Goal: Task Accomplishment & Management: Complete application form

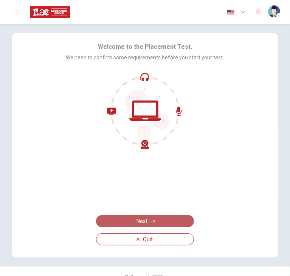
click at [131, 219] on button "Next" at bounding box center [145, 221] width 98 height 12
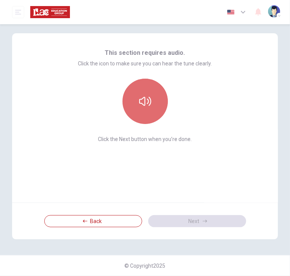
click at [153, 111] on button "button" at bounding box center [144, 101] width 45 height 45
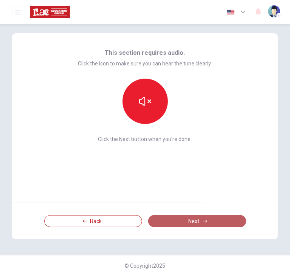
click at [195, 221] on button "Next" at bounding box center [197, 221] width 98 height 12
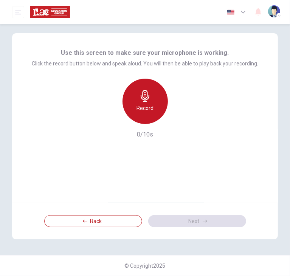
click at [135, 101] on div "Record" at bounding box center [144, 101] width 45 height 45
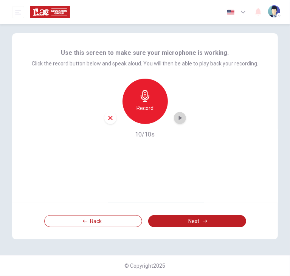
click at [174, 120] on div "button" at bounding box center [180, 118] width 12 height 12
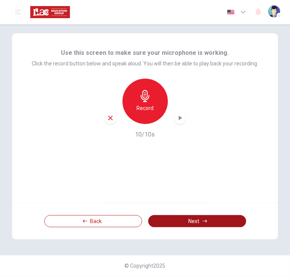
click at [193, 221] on button "Next" at bounding box center [197, 221] width 98 height 12
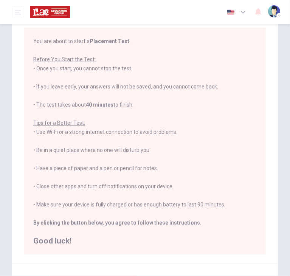
scroll to position [90, 0]
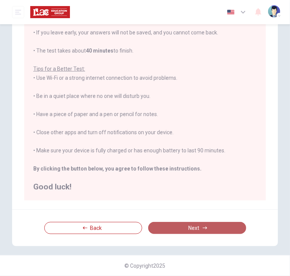
click at [191, 225] on button "Next" at bounding box center [197, 228] width 98 height 12
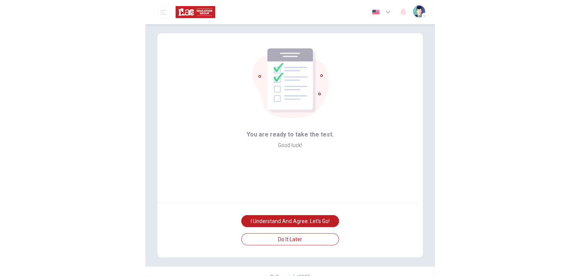
scroll to position [1, 0]
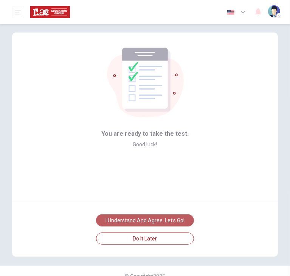
click at [156, 222] on button "I understand and agree. Let’s go!" at bounding box center [145, 220] width 98 height 12
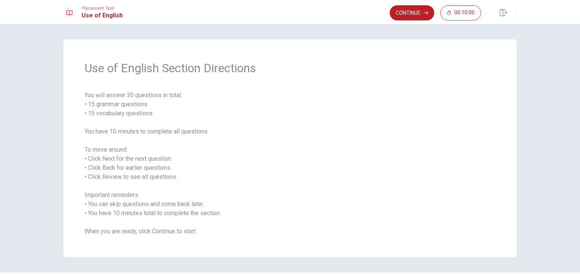
click at [266, 184] on span "You will answer 30 questions in total: • 15 grammar questions • 15 vocabulary q…" at bounding box center [290, 163] width 411 height 145
click at [289, 151] on div "Use of English Section Directions You will answer 30 questions in total: • 15 g…" at bounding box center [290, 150] width 580 height 252
click at [289, 244] on div "Use of English Section Directions You will answer 30 questions in total: • 15 g…" at bounding box center [289, 148] width 453 height 218
click at [65, 127] on div "Use of English Section Directions You will answer 30 questions in total: • 15 g…" at bounding box center [289, 148] width 453 height 218
click at [289, 15] on button "Continue" at bounding box center [412, 12] width 45 height 15
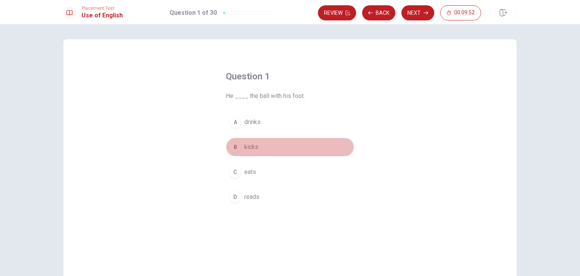
click at [233, 146] on div "B" at bounding box center [235, 147] width 12 height 12
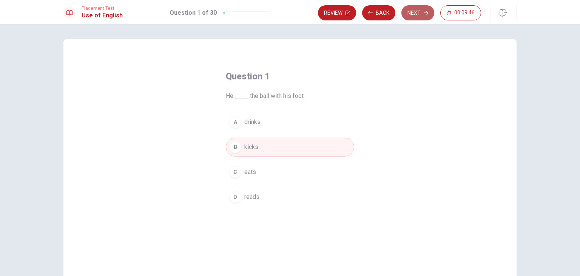
click at [289, 12] on icon "button" at bounding box center [426, 12] width 5 height 3
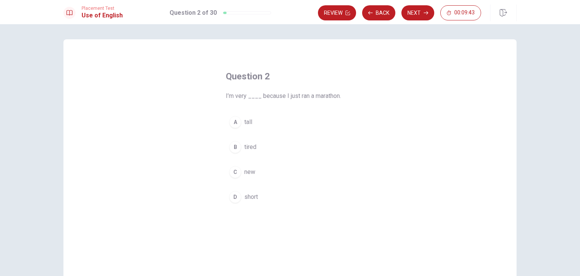
click at [250, 146] on span "tired" at bounding box center [250, 146] width 12 height 9
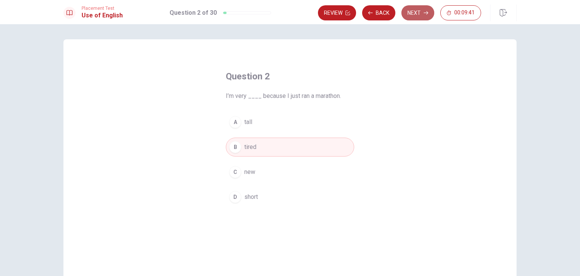
click at [289, 14] on button "Next" at bounding box center [417, 12] width 33 height 15
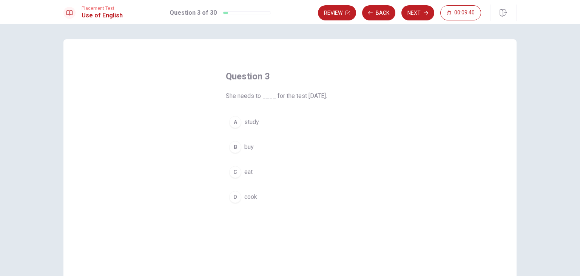
click at [249, 123] on span "study" at bounding box center [251, 121] width 15 height 9
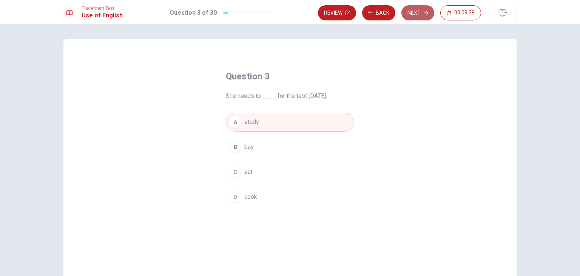
click at [289, 14] on button "Next" at bounding box center [417, 12] width 33 height 15
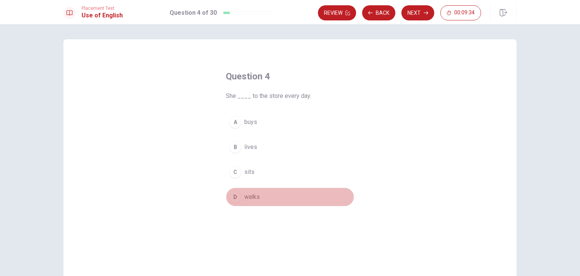
click at [244, 193] on span "walks" at bounding box center [251, 196] width 15 height 9
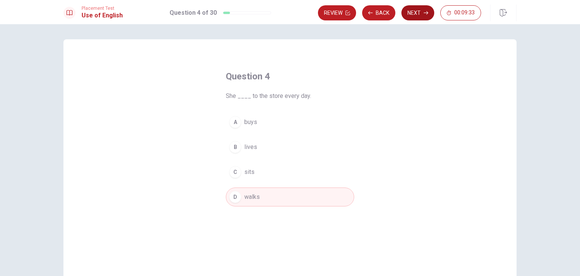
click at [289, 14] on button "Next" at bounding box center [417, 12] width 33 height 15
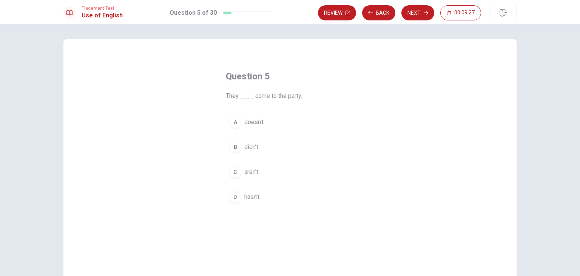
click at [250, 148] on span "didn’t" at bounding box center [251, 146] width 14 height 9
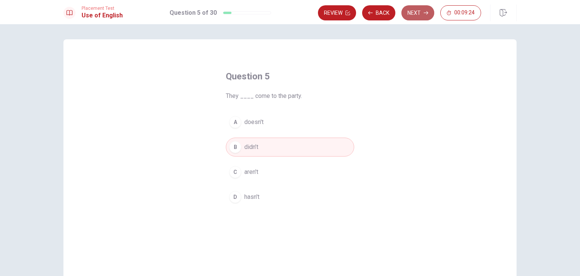
click at [289, 9] on button "Next" at bounding box center [417, 12] width 33 height 15
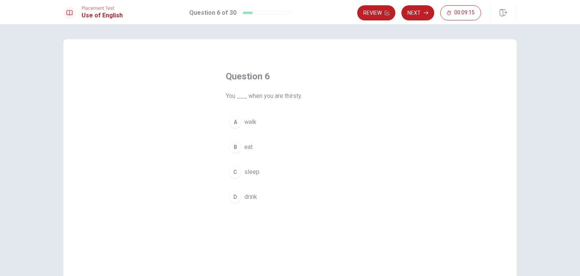
click at [252, 195] on span "drink" at bounding box center [250, 196] width 13 height 9
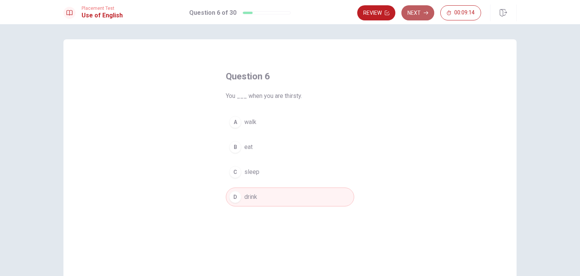
click at [289, 9] on button "Next" at bounding box center [417, 12] width 33 height 15
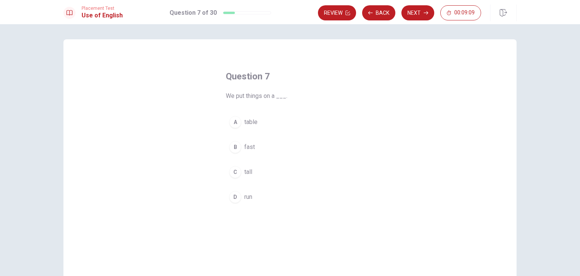
click at [251, 122] on span "table" at bounding box center [250, 121] width 13 height 9
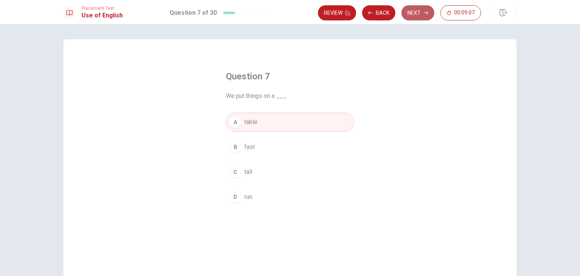
click at [289, 19] on button "Next" at bounding box center [417, 12] width 33 height 15
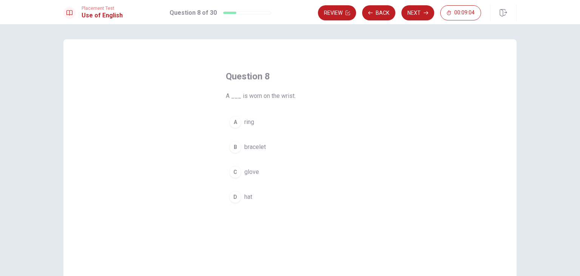
click at [249, 172] on span "glove" at bounding box center [251, 171] width 15 height 9
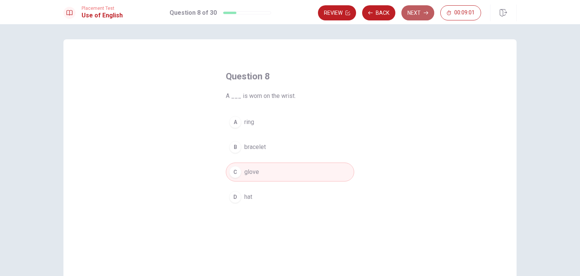
click at [289, 20] on button "Next" at bounding box center [417, 12] width 33 height 15
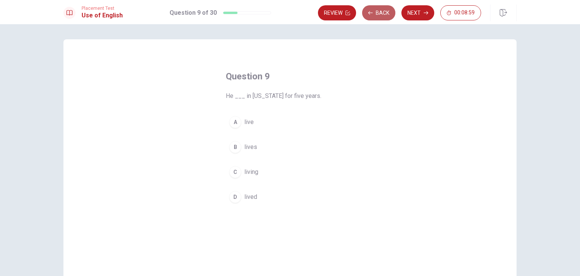
click at [289, 15] on button "Back" at bounding box center [378, 12] width 33 height 15
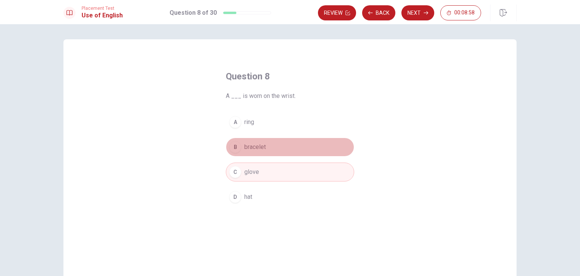
click at [276, 145] on button "B bracelet" at bounding box center [290, 146] width 128 height 19
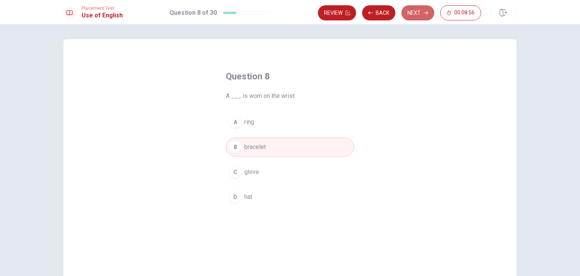
drag, startPoint x: 425, startPoint y: 11, endPoint x: 367, endPoint y: 97, distance: 103.0
click at [289, 97] on div "Placement Test Use of English Question 8 of 30 Review Back Next 00:08:56 Questi…" at bounding box center [290, 138] width 580 height 276
click at [289, 11] on button "Next" at bounding box center [417, 12] width 33 height 15
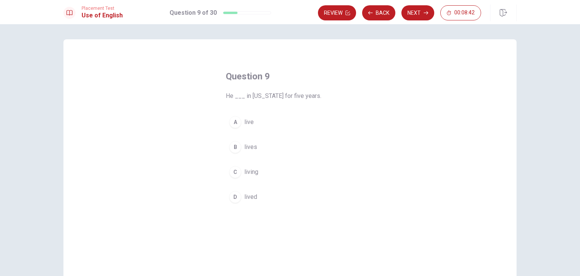
click at [234, 147] on div "B" at bounding box center [235, 147] width 12 height 12
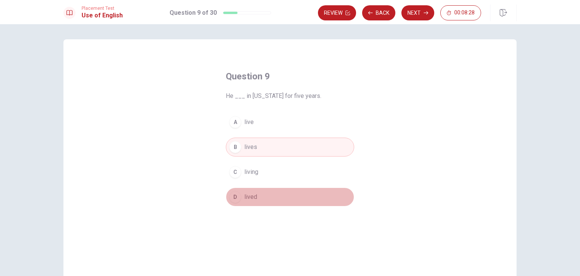
click at [258, 195] on button "D lived" at bounding box center [290, 196] width 128 height 19
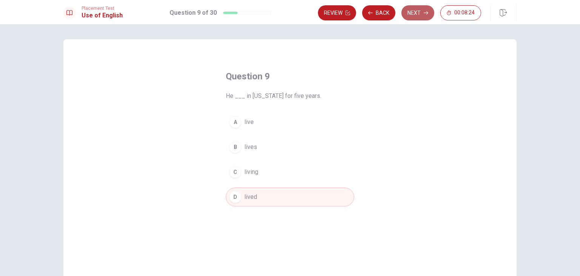
click at [289, 10] on button "Next" at bounding box center [417, 12] width 33 height 15
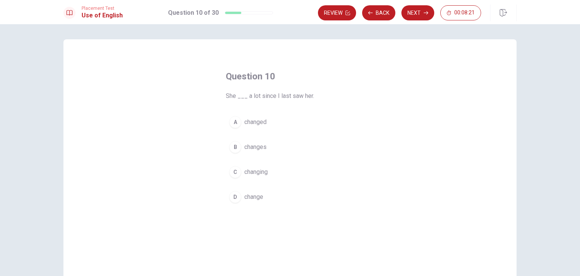
click at [262, 123] on span "changed" at bounding box center [255, 121] width 22 height 9
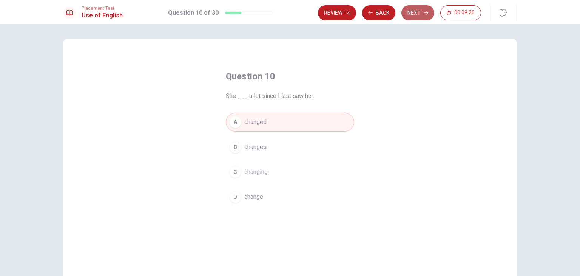
click at [289, 14] on button "Next" at bounding box center [417, 12] width 33 height 15
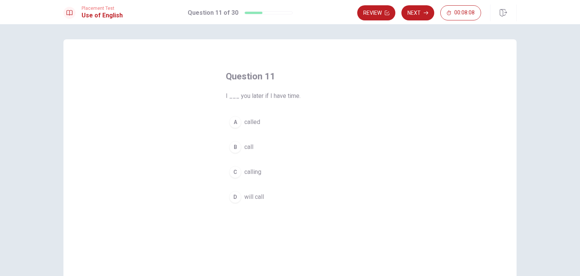
click at [246, 144] on span "call" at bounding box center [248, 146] width 9 height 9
click at [268, 198] on button "D will call" at bounding box center [290, 196] width 128 height 19
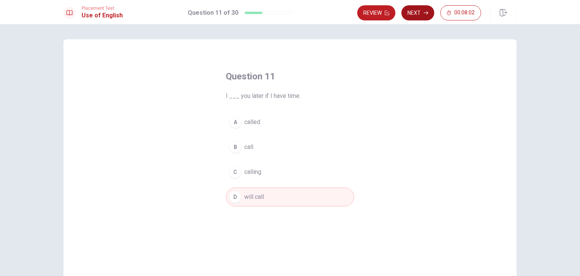
click at [289, 19] on button "Next" at bounding box center [417, 12] width 33 height 15
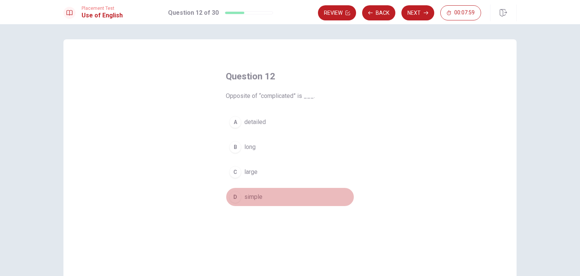
drag, startPoint x: 249, startPoint y: 195, endPoint x: 254, endPoint y: 186, distance: 9.8
click at [249, 195] on span "simple" at bounding box center [253, 196] width 18 height 9
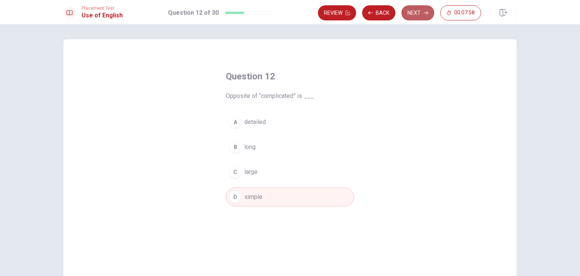
click at [289, 12] on icon "button" at bounding box center [426, 13] width 5 height 5
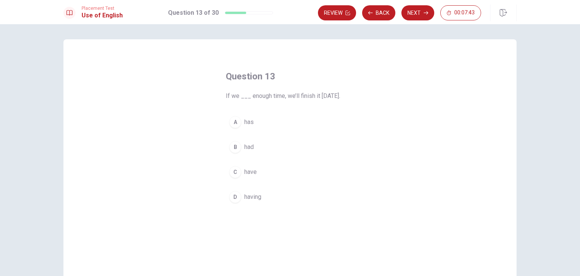
click at [269, 147] on button "B had" at bounding box center [290, 146] width 128 height 19
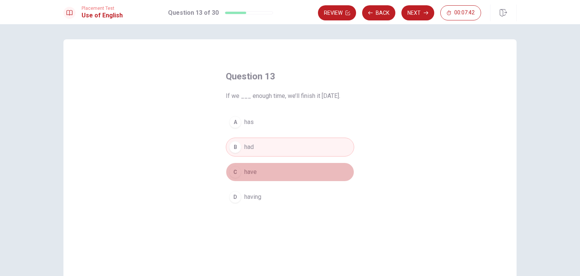
click at [284, 171] on button "C have" at bounding box center [290, 171] width 128 height 19
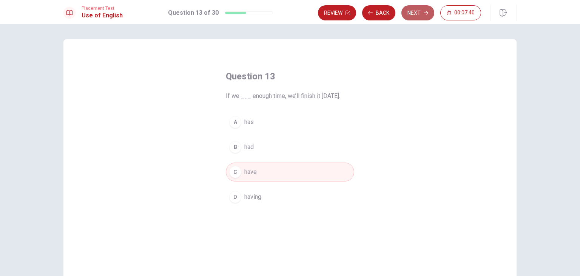
click at [289, 12] on button "Next" at bounding box center [417, 12] width 33 height 15
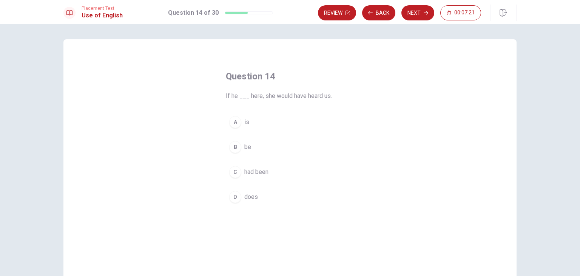
click at [244, 174] on span "had been" at bounding box center [256, 171] width 24 height 9
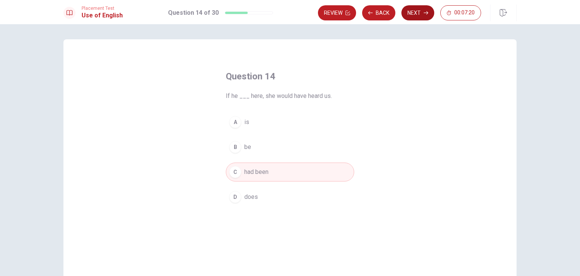
click at [289, 17] on button "Next" at bounding box center [417, 12] width 33 height 15
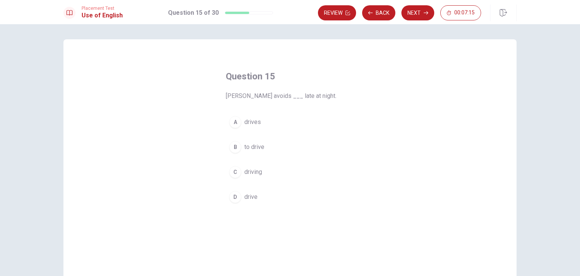
click at [248, 175] on span "driving" at bounding box center [253, 171] width 18 height 9
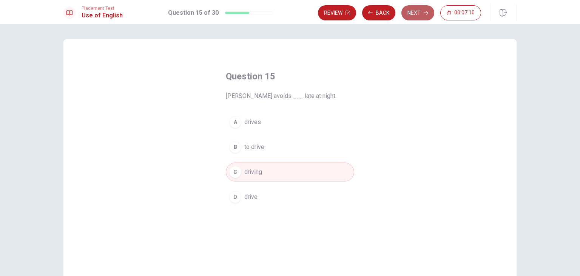
click at [289, 15] on button "Next" at bounding box center [417, 12] width 33 height 15
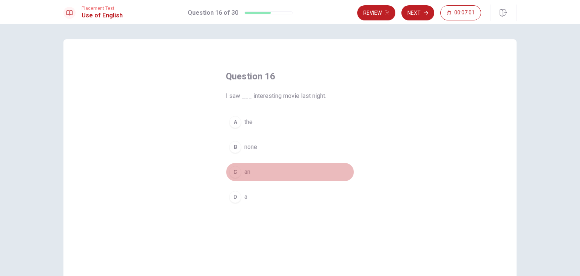
click at [244, 174] on span "an" at bounding box center [247, 171] width 6 height 9
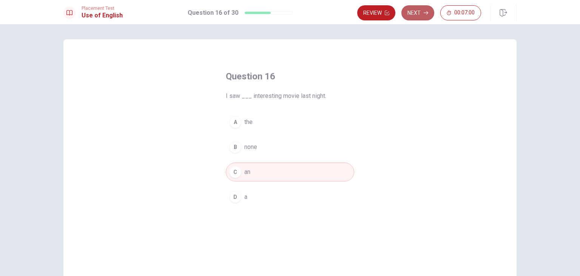
click at [289, 15] on button "Next" at bounding box center [417, 12] width 33 height 15
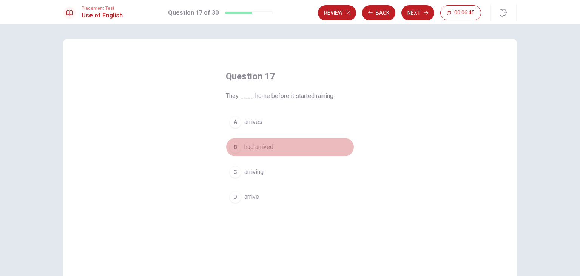
click at [255, 149] on span "had arrived" at bounding box center [258, 146] width 29 height 9
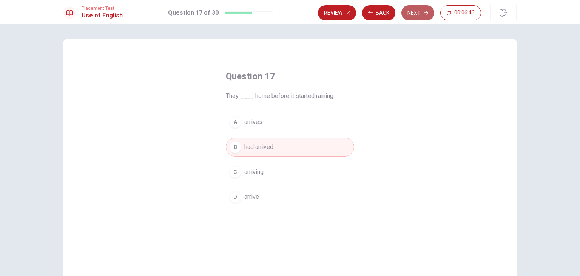
click at [289, 12] on button "Next" at bounding box center [417, 12] width 33 height 15
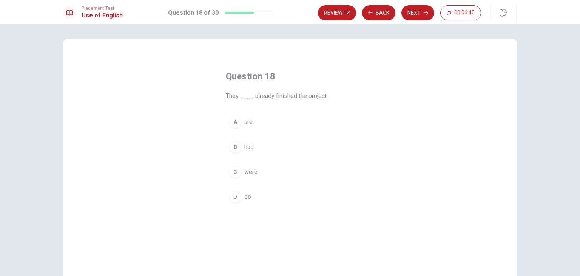
click at [251, 149] on span "had" at bounding box center [248, 146] width 9 height 9
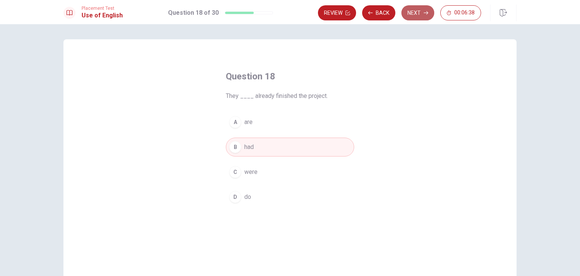
click at [289, 14] on button "Next" at bounding box center [417, 12] width 33 height 15
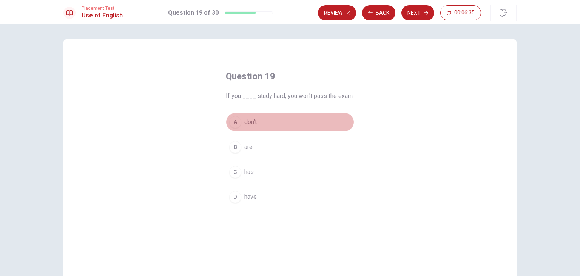
click at [245, 124] on span "don’t" at bounding box center [250, 121] width 12 height 9
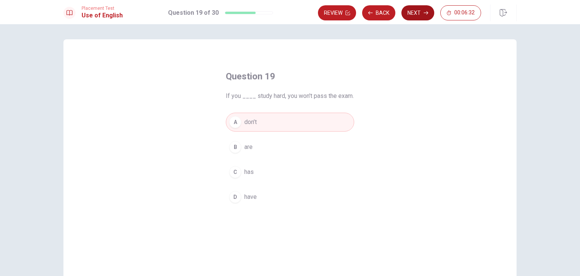
click at [289, 15] on button "Next" at bounding box center [417, 12] width 33 height 15
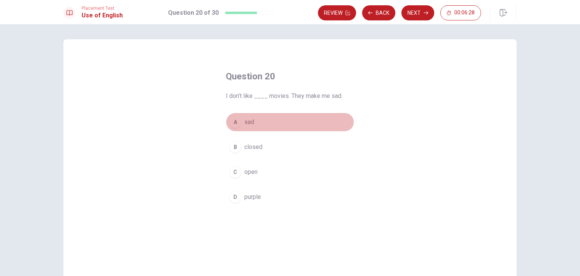
click at [242, 120] on button "A sad" at bounding box center [290, 122] width 128 height 19
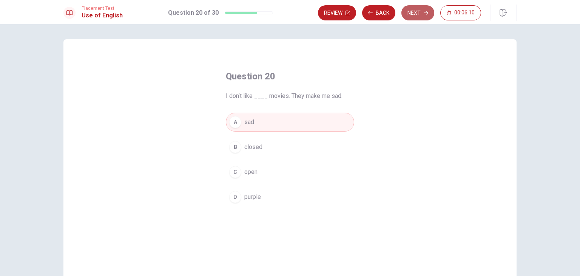
click at [289, 12] on button "Next" at bounding box center [417, 12] width 33 height 15
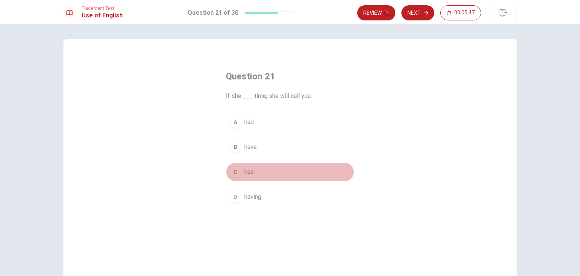
click at [248, 171] on span "has" at bounding box center [248, 171] width 9 height 9
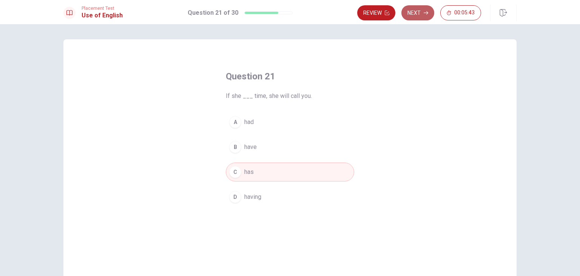
click at [289, 19] on button "Next" at bounding box center [417, 12] width 33 height 15
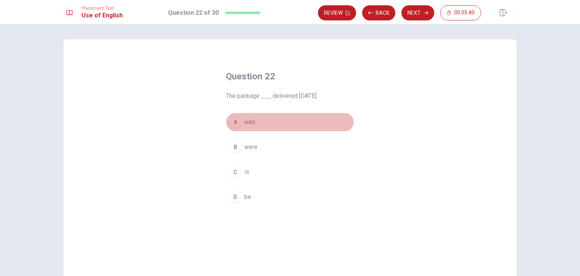
click at [241, 120] on button "A was" at bounding box center [290, 122] width 128 height 19
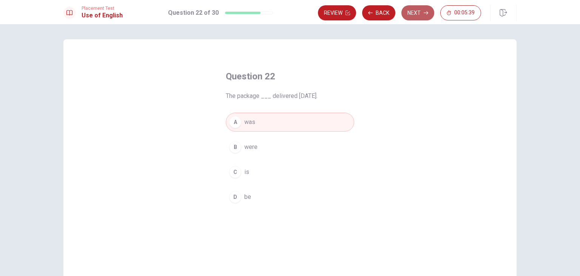
click at [289, 12] on icon "button" at bounding box center [426, 12] width 5 height 3
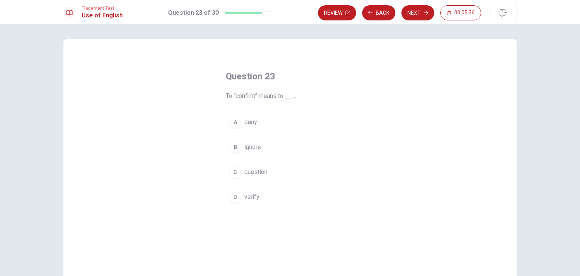
click at [246, 200] on span "verify" at bounding box center [251, 196] width 15 height 9
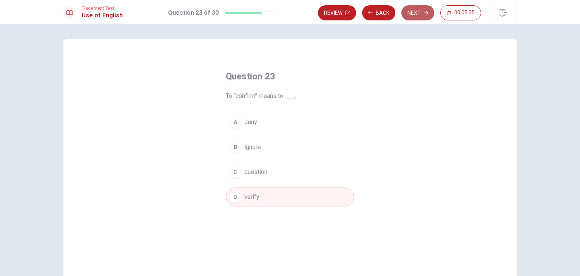
click at [289, 15] on button "Next" at bounding box center [417, 12] width 33 height 15
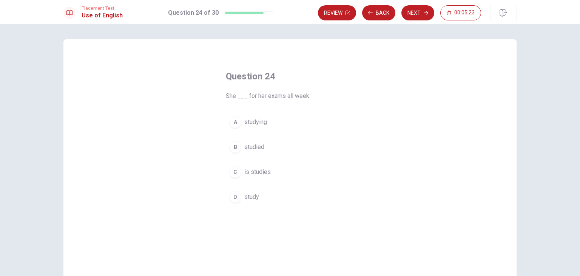
click at [259, 147] on span "studied" at bounding box center [254, 146] width 20 height 9
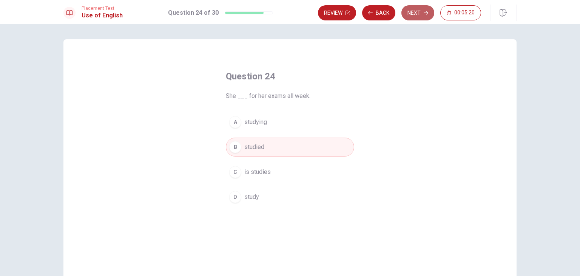
click at [289, 12] on button "Next" at bounding box center [417, 12] width 33 height 15
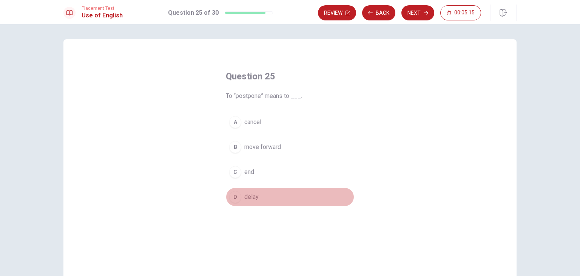
click at [250, 196] on span "delay" at bounding box center [251, 196] width 14 height 9
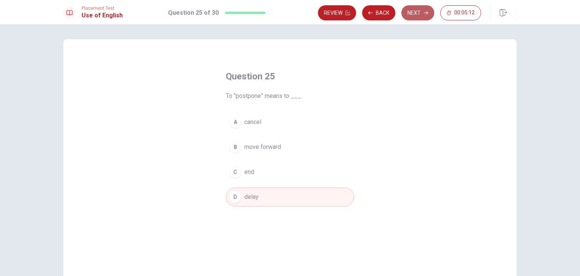
click at [289, 17] on button "Next" at bounding box center [417, 12] width 33 height 15
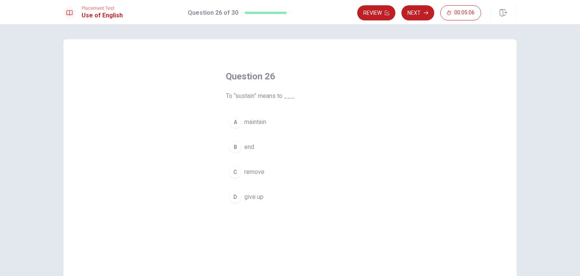
click at [252, 121] on span "maintain" at bounding box center [255, 121] width 22 height 9
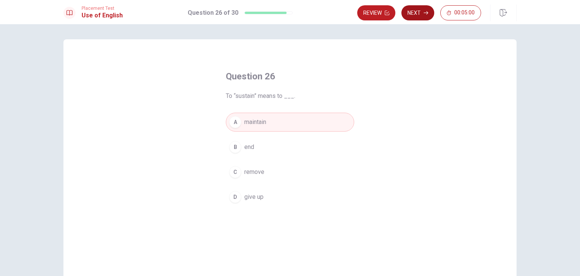
click at [289, 16] on button "Next" at bounding box center [417, 12] width 33 height 15
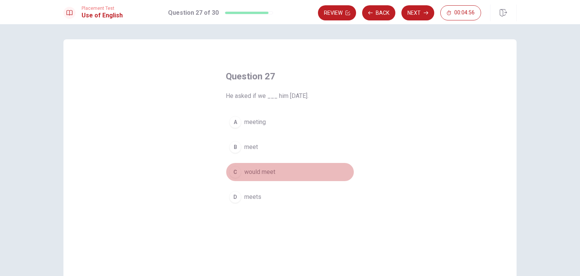
click at [269, 173] on span "would meet" at bounding box center [259, 171] width 31 height 9
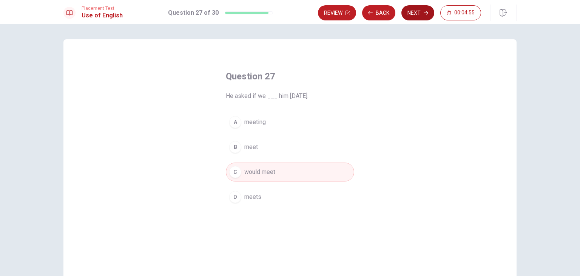
click at [289, 14] on button "Next" at bounding box center [417, 12] width 33 height 15
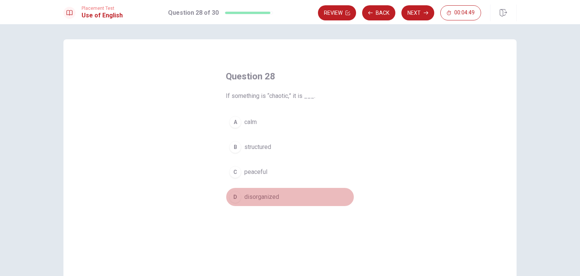
click at [255, 202] on button "D disorganized" at bounding box center [290, 196] width 128 height 19
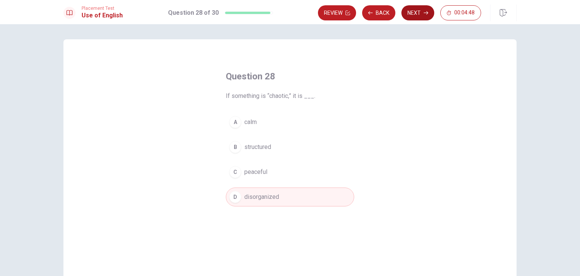
click at [289, 11] on button "Next" at bounding box center [417, 12] width 33 height 15
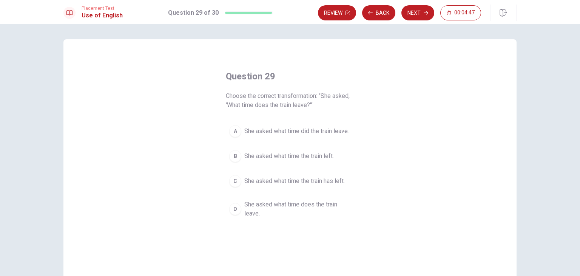
drag, startPoint x: 261, startPoint y: 94, endPoint x: 335, endPoint y: 102, distance: 74.4
click at [289, 102] on span "Choose the correct transformation: "She asked, 'What time does the train leave?…" at bounding box center [290, 100] width 128 height 18
click at [289, 132] on span "She asked what time did the train leave." at bounding box center [296, 131] width 105 height 9
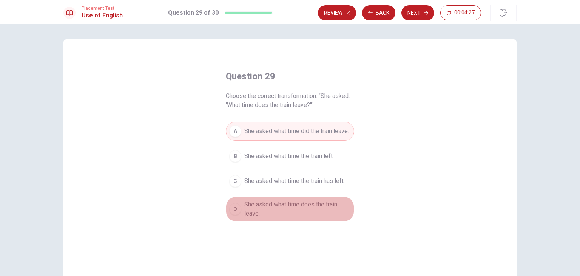
click at [289, 207] on span "She asked what time does the train leave." at bounding box center [297, 209] width 107 height 18
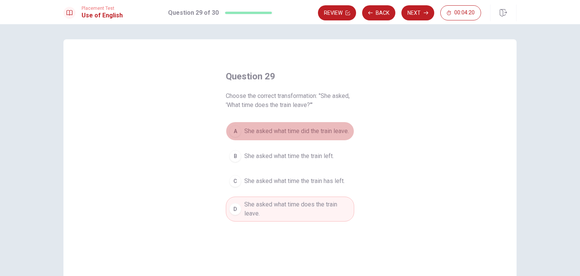
click at [289, 134] on span "She asked what time did the train leave." at bounding box center [296, 131] width 105 height 9
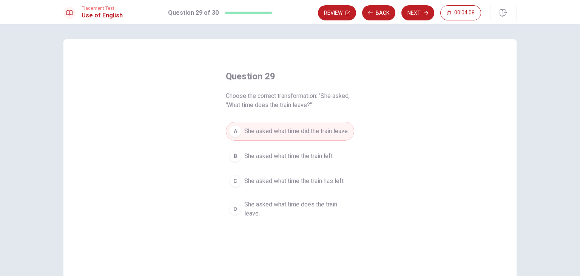
drag, startPoint x: 319, startPoint y: 94, endPoint x: 314, endPoint y: 109, distance: 15.8
click at [289, 109] on span "Choose the correct transformation: "She asked, 'What time does the train leave?…" at bounding box center [290, 100] width 128 height 18
click at [289, 11] on icon "button" at bounding box center [426, 13] width 5 height 5
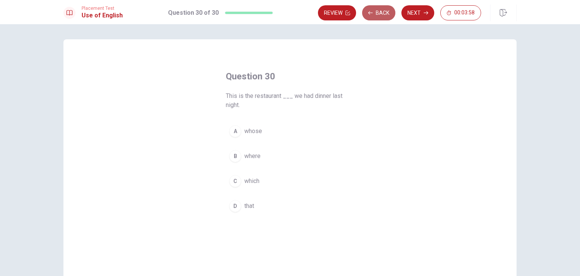
click at [289, 14] on button "Back" at bounding box center [378, 12] width 33 height 15
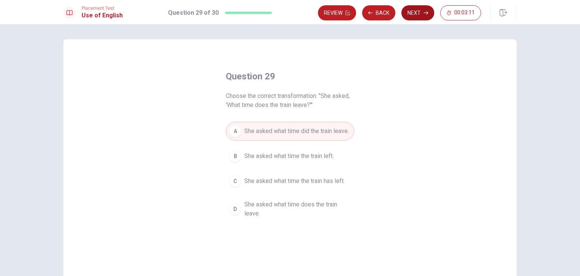
click at [289, 8] on button "Next" at bounding box center [417, 12] width 33 height 15
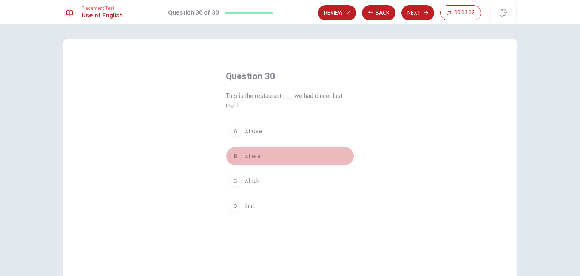
click at [248, 157] on span "where" at bounding box center [252, 155] width 16 height 9
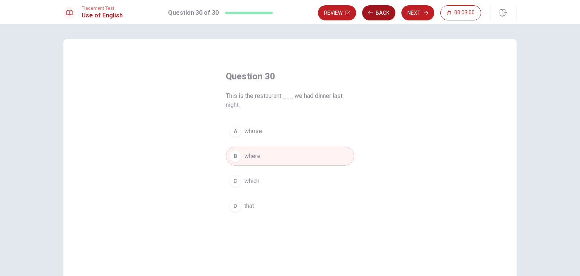
drag, startPoint x: 376, startPoint y: 22, endPoint x: 376, endPoint y: 16, distance: 5.3
click at [289, 16] on div "Placement Test Use of English Question 30 of 30 Review Back Next 00:03:00" at bounding box center [290, 12] width 580 height 24
click at [289, 16] on button "Back" at bounding box center [378, 12] width 33 height 15
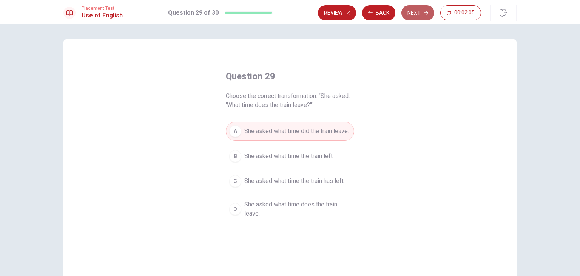
click at [289, 11] on icon "button" at bounding box center [426, 13] width 5 height 5
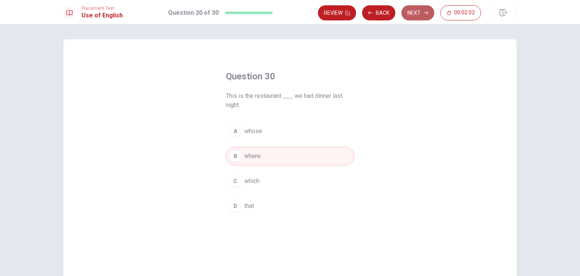
click at [289, 20] on button "Next" at bounding box center [417, 12] width 33 height 15
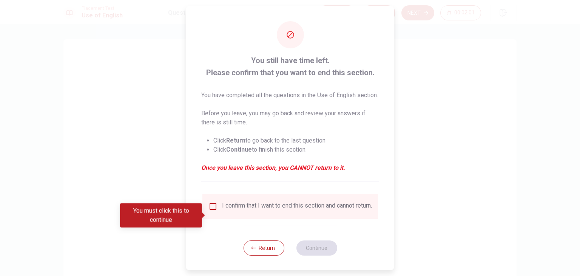
scroll to position [15, 0]
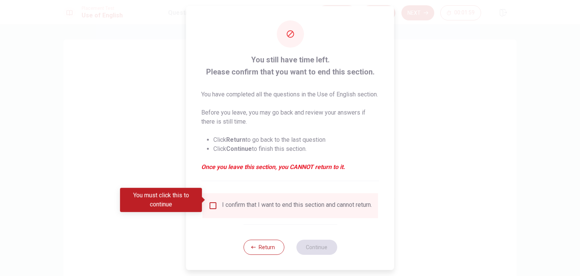
click at [217, 201] on div "I confirm that I want to end this section and cannot return." at bounding box center [290, 205] width 164 height 9
click at [215, 201] on input "You must click this to continue" at bounding box center [212, 205] width 9 height 9
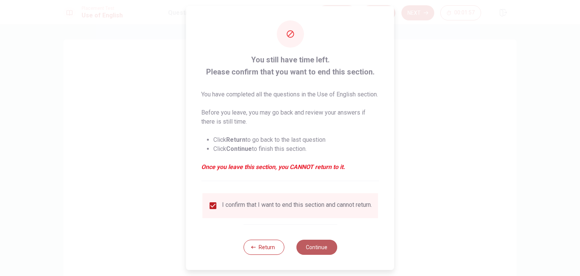
click at [289, 247] on button "Continue" at bounding box center [316, 246] width 41 height 15
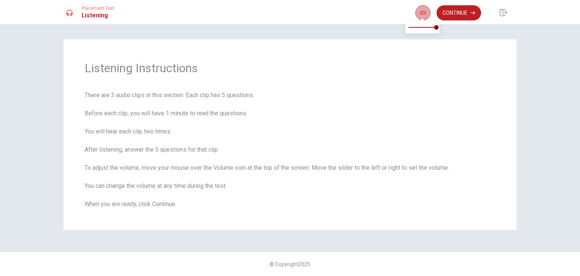
click at [289, 11] on icon "button" at bounding box center [423, 13] width 6 height 6
click at [289, 17] on button "Continue" at bounding box center [459, 12] width 45 height 15
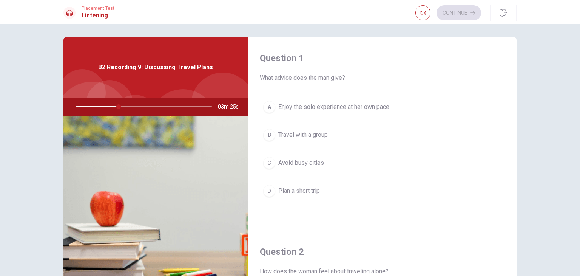
scroll to position [3, 0]
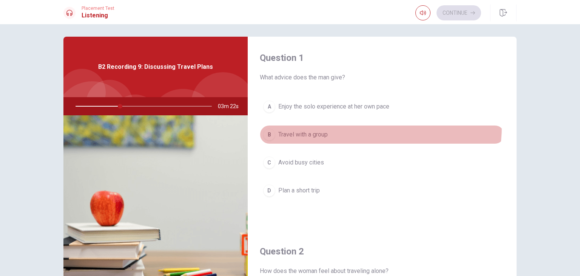
click at [289, 125] on button "B Travel with a group" at bounding box center [382, 134] width 245 height 19
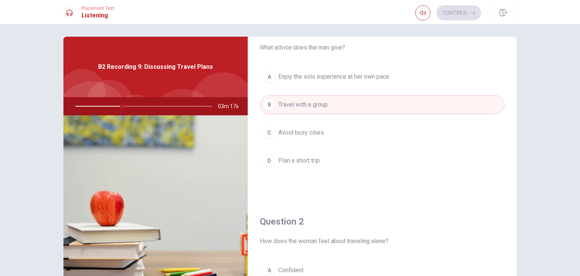
scroll to position [0, 0]
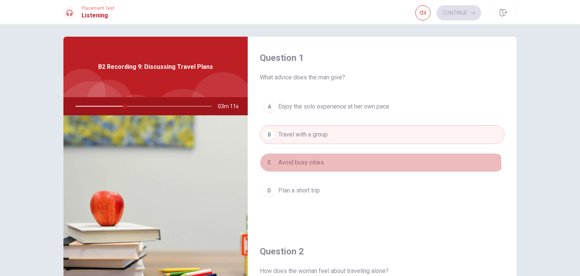
click at [289, 167] on button "C Avoid busy cities" at bounding box center [382, 162] width 245 height 19
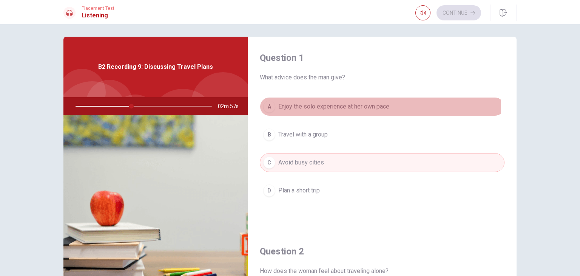
click at [289, 109] on span "Enjoy the solo experience at her own pace" at bounding box center [333, 106] width 111 height 9
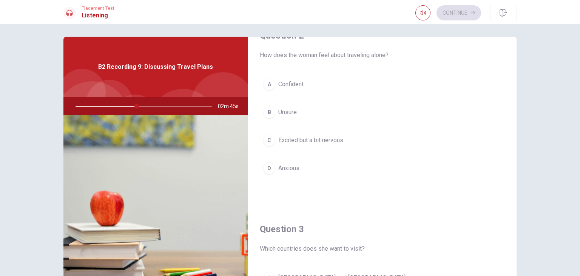
scroll to position [212, 0]
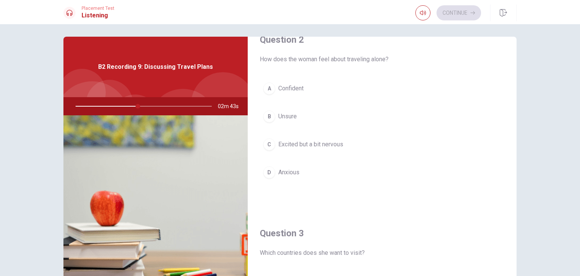
click at [289, 147] on span "Excited but a bit nervous" at bounding box center [310, 144] width 65 height 9
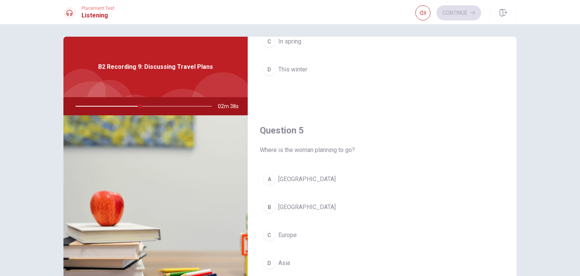
scroll to position [701, 0]
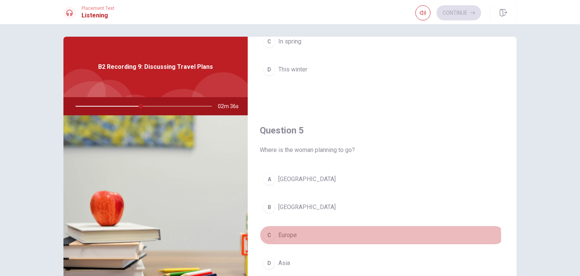
click at [289, 233] on button "C Europe" at bounding box center [382, 234] width 245 height 19
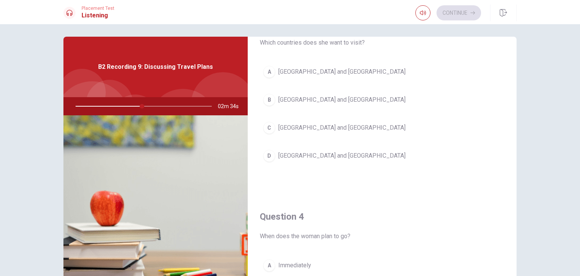
scroll to position [423, 0]
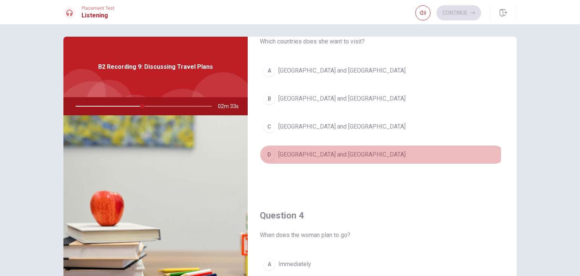
click at [289, 151] on span "[GEOGRAPHIC_DATA] and [GEOGRAPHIC_DATA]" at bounding box center [341, 154] width 127 height 9
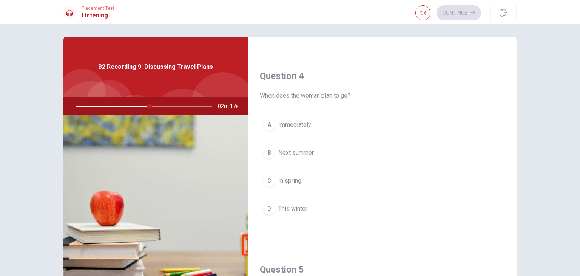
scroll to position [563, 0]
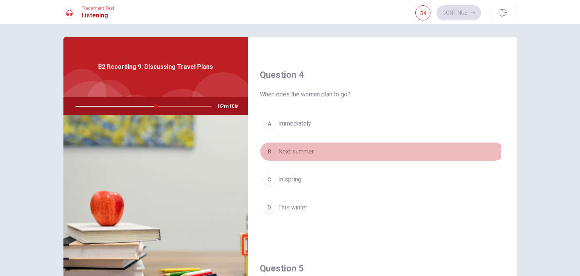
click at [289, 148] on button "B Next summer" at bounding box center [382, 151] width 245 height 19
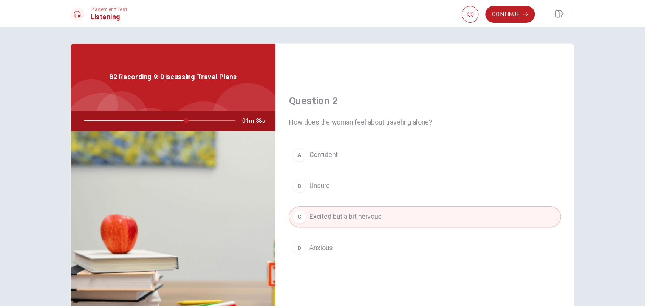
scroll to position [163, 0]
click at [289, 103] on div "Question 1 What advice does the man give? A Enjoy the solo experience at her ow…" at bounding box center [290, 150] width 580 height 252
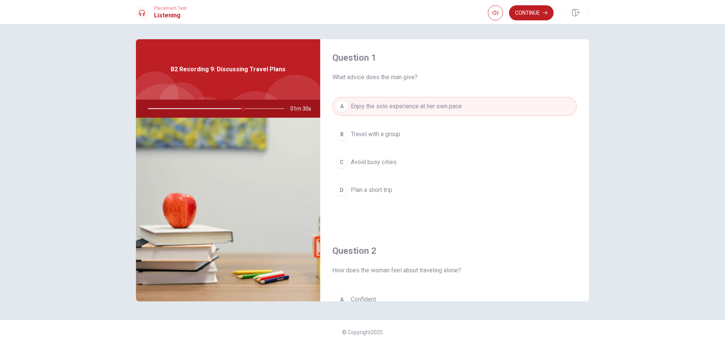
scroll to position [0, 0]
click at [289, 11] on button "Continue" at bounding box center [531, 12] width 45 height 15
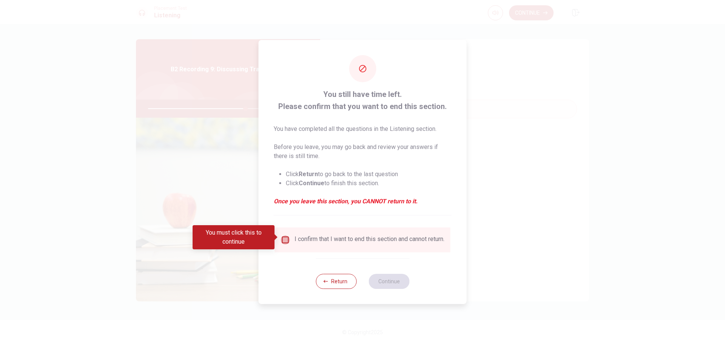
click at [285, 238] on input "You must click this to continue" at bounding box center [285, 240] width 9 height 9
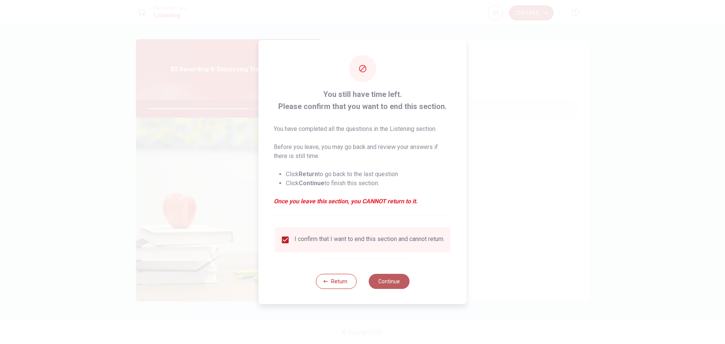
click at [289, 275] on button "Continue" at bounding box center [389, 281] width 41 height 15
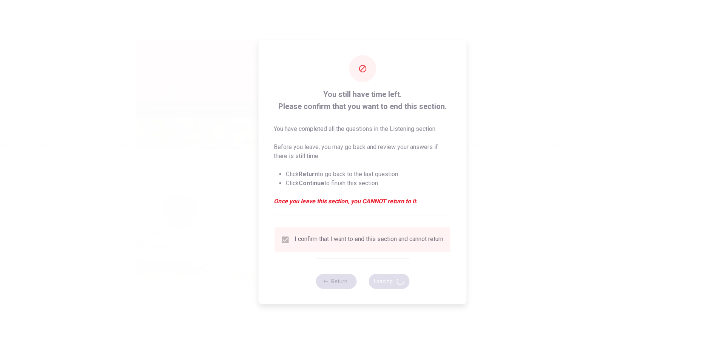
type input "75"
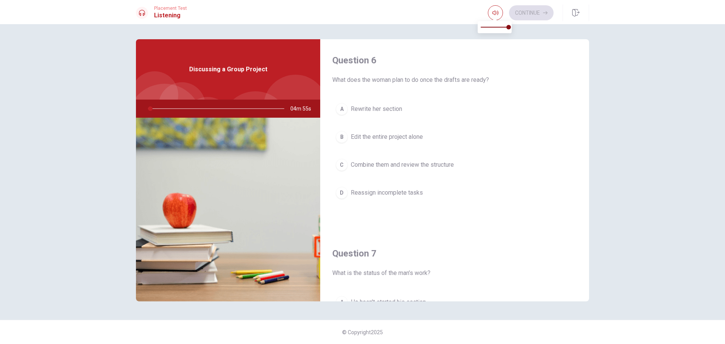
type input "2"
type input "0.6"
type input "2"
type input "0.4"
type input "2"
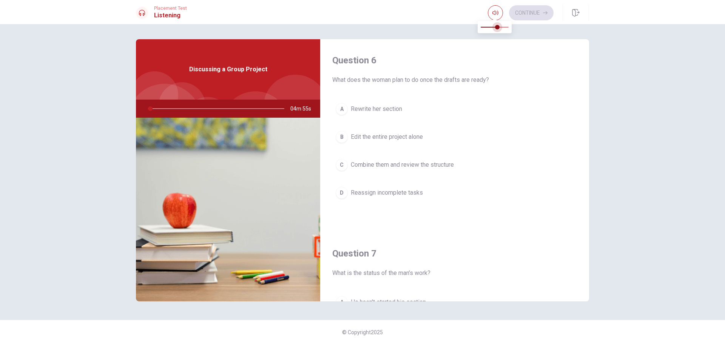
type input "0"
drag, startPoint x: 498, startPoint y: 25, endPoint x: 494, endPoint y: 11, distance: 14.6
click at [289, 11] on icon "button" at bounding box center [496, 13] width 6 height 6
type input "5"
type input "0.1"
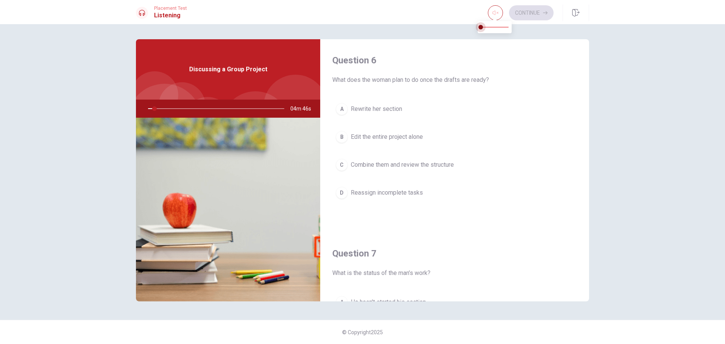
type input "5"
type input "0.2"
type input "5"
type input "0.3"
type input "5"
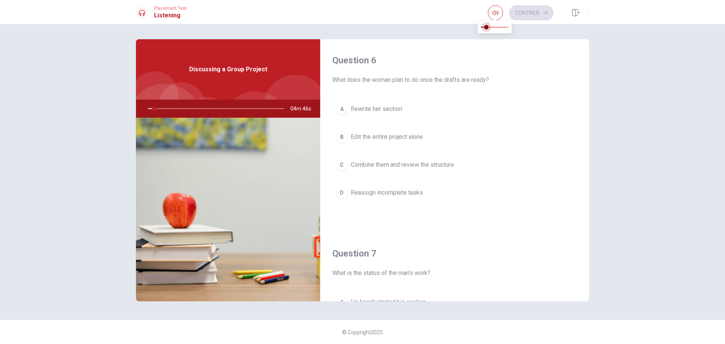
type input "0.4"
type input "5"
type input "0.5"
type input "5"
type input "0.4"
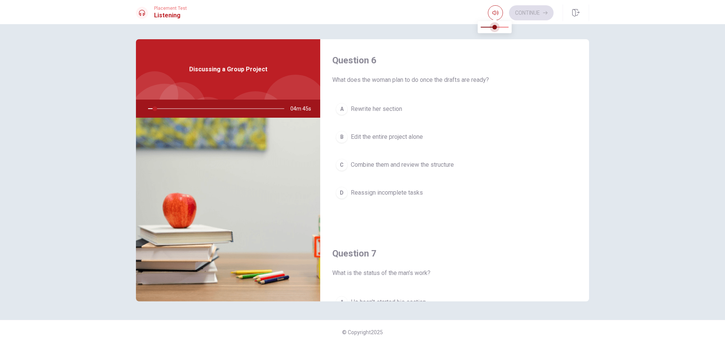
type input "5"
type input "0.3"
type input "5"
type input "0.2"
drag, startPoint x: 480, startPoint y: 28, endPoint x: 486, endPoint y: 28, distance: 5.7
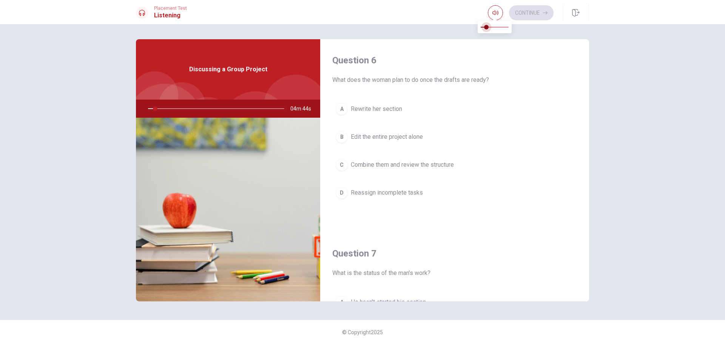
click at [289, 28] on span at bounding box center [486, 27] width 5 height 5
type input "8"
type input "0.3"
type input "11"
type input "0.4"
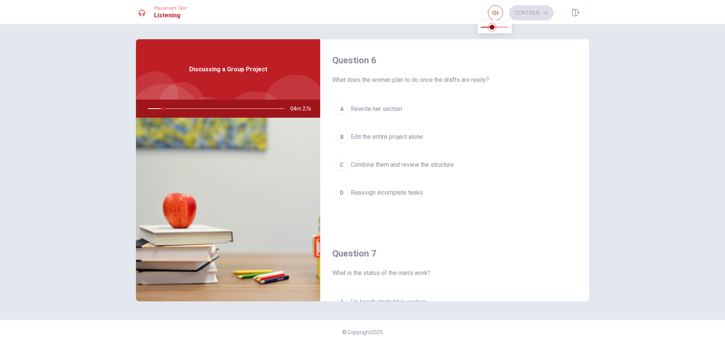
type input "11"
type input "0.5"
type input "11"
type input "0.6"
type input "11"
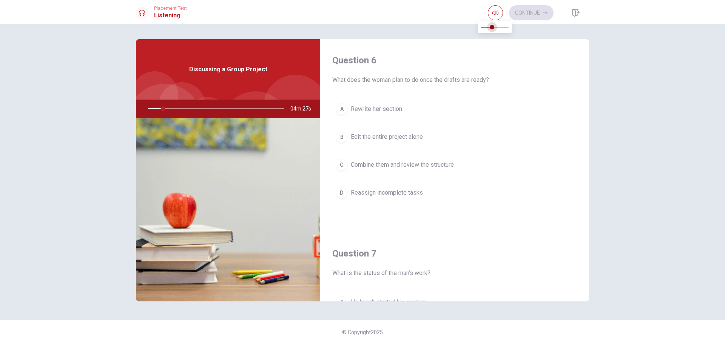
type input "0.8"
type input "11"
type input "0.9"
type input "11"
type input "1"
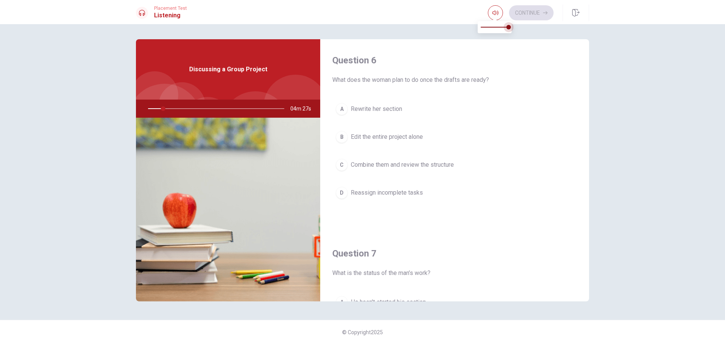
drag, startPoint x: 486, startPoint y: 28, endPoint x: 525, endPoint y: 33, distance: 39.3
click at [289, 33] on body "This site uses cookies, as explained in our Privacy Policy . If you agree to th…" at bounding box center [362, 172] width 725 height 344
click at [289, 112] on div "Question 6 What does the woman plan to do once the drafts are ready? A Rewrite …" at bounding box center [362, 184] width 725 height 320
drag, startPoint x: 446, startPoint y: 81, endPoint x: 477, endPoint y: 77, distance: 31.6
click at [289, 77] on span "What does the woman plan to do once the drafts are ready?" at bounding box center [454, 80] width 245 height 9
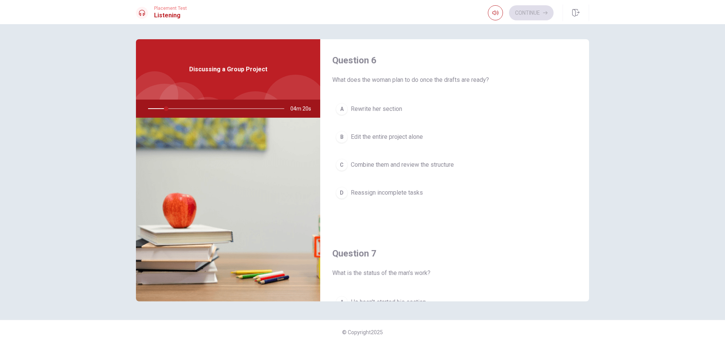
click at [289, 77] on span "What does the woman plan to do once the drafts are ready?" at bounding box center [454, 80] width 245 height 9
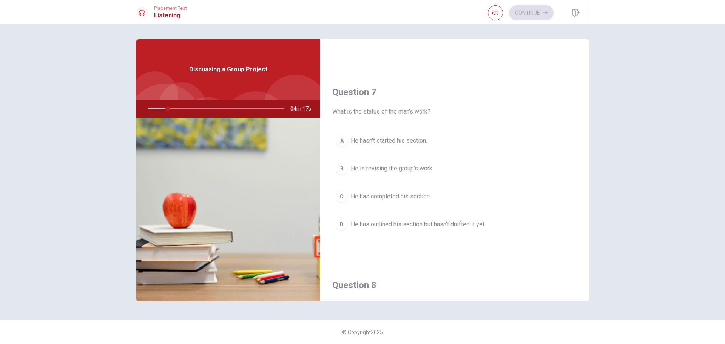
scroll to position [162, 0]
drag, startPoint x: 359, startPoint y: 112, endPoint x: 412, endPoint y: 115, distance: 53.7
click at [289, 115] on span "What is the status of the man’s work?" at bounding box center [454, 111] width 245 height 9
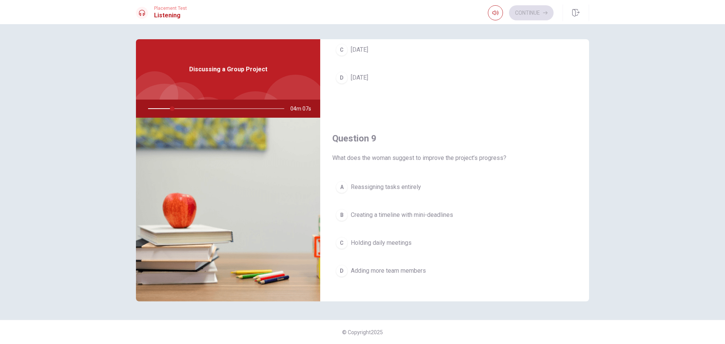
scroll to position [502, 0]
drag, startPoint x: 461, startPoint y: 158, endPoint x: 505, endPoint y: 163, distance: 44.5
click at [289, 163] on div "Question 9 What does the woman suggest to improve the project’s progress? A Rea…" at bounding box center [454, 213] width 269 height 193
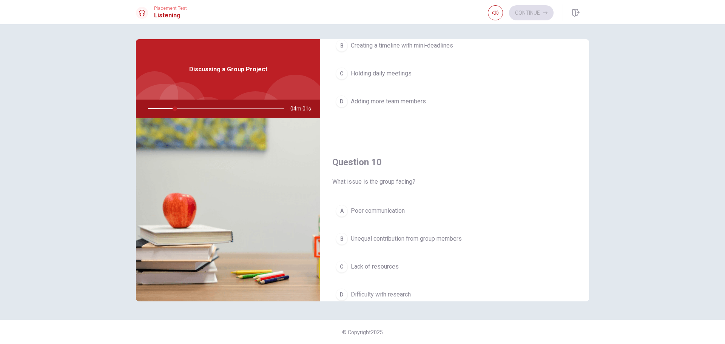
scroll to position [704, 0]
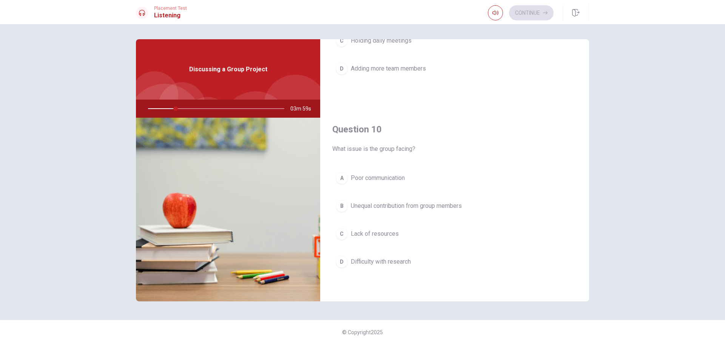
drag, startPoint x: 378, startPoint y: 147, endPoint x: 433, endPoint y: 151, distance: 55.3
click at [289, 151] on span "What issue is the group facing?" at bounding box center [454, 149] width 245 height 9
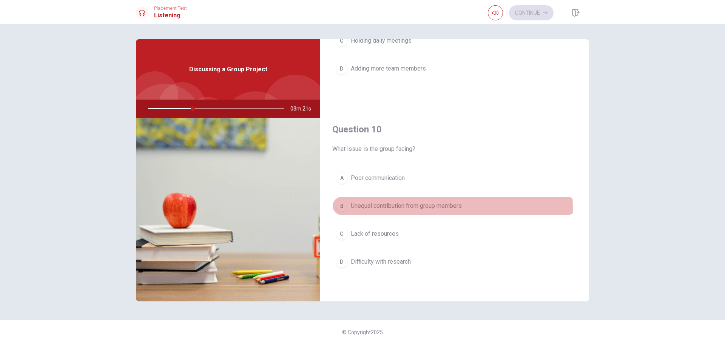
click at [289, 208] on span "Unequal contribution from group members" at bounding box center [406, 206] width 111 height 9
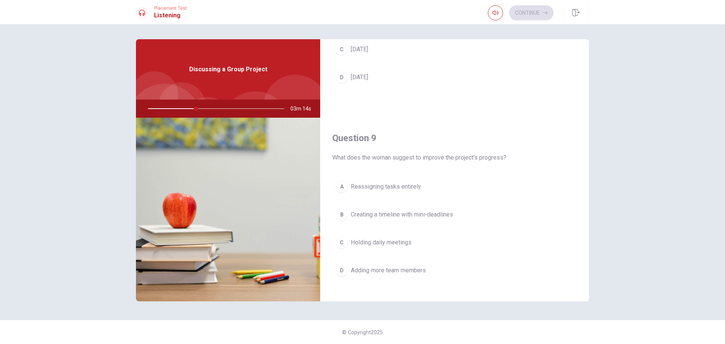
scroll to position [503, 0]
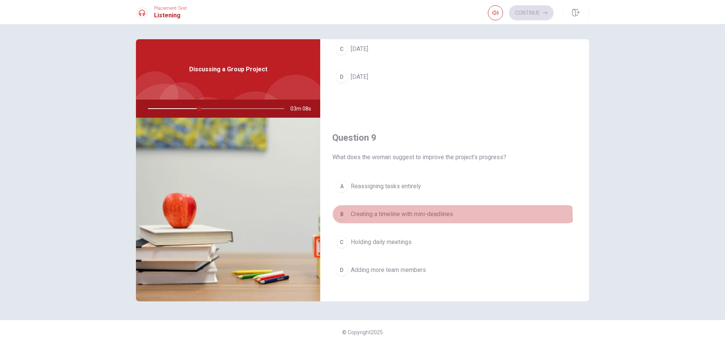
click at [289, 220] on button "B Creating a timeline with mini-deadlines" at bounding box center [454, 214] width 245 height 19
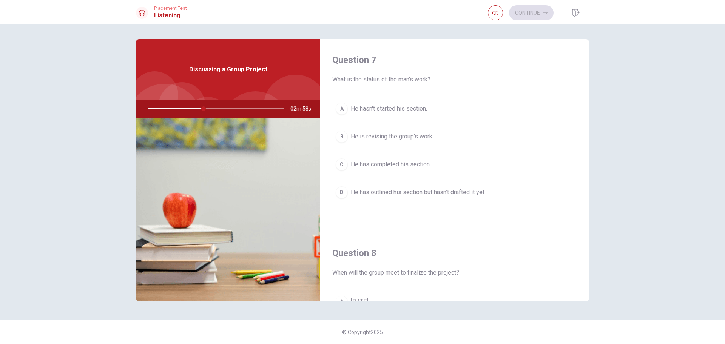
scroll to position [194, 0]
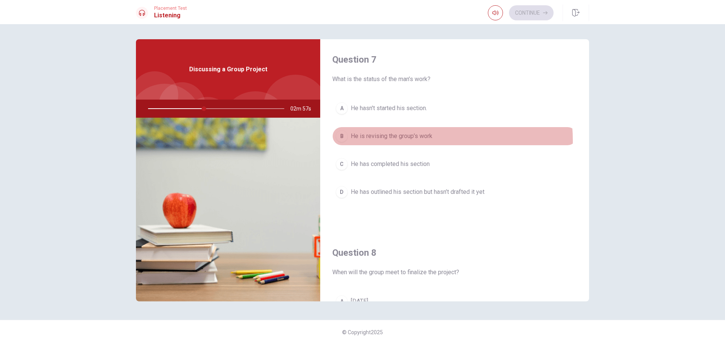
click at [289, 141] on button "B He is revising the group’s work" at bounding box center [454, 136] width 245 height 19
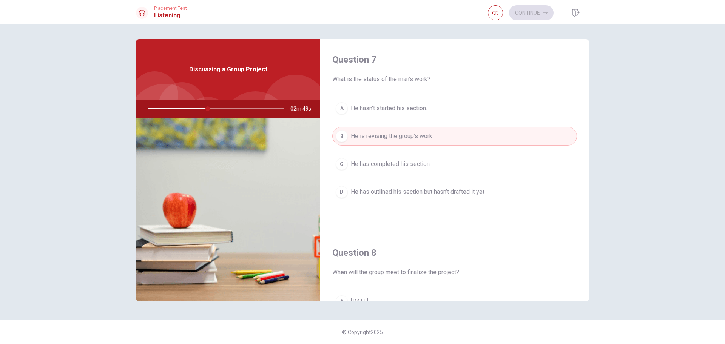
click at [289, 195] on span "He has outlined his section but hasn’t drafted it yet" at bounding box center [418, 192] width 134 height 9
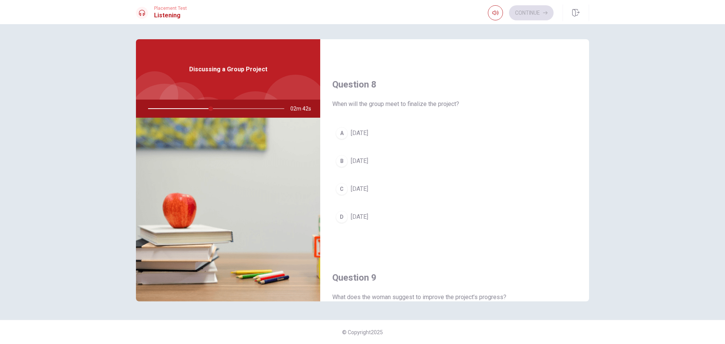
scroll to position [363, 0]
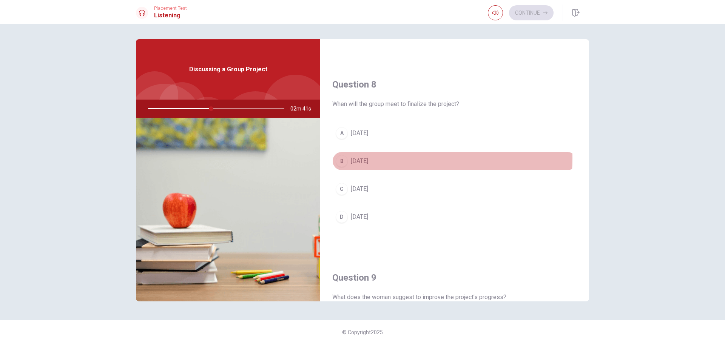
click at [289, 159] on button "B [DATE]" at bounding box center [454, 161] width 245 height 19
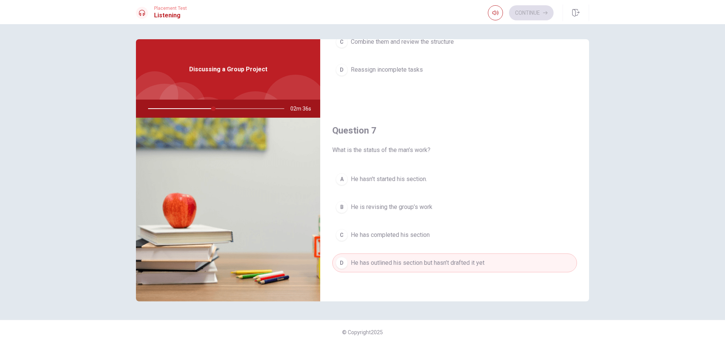
scroll to position [0, 0]
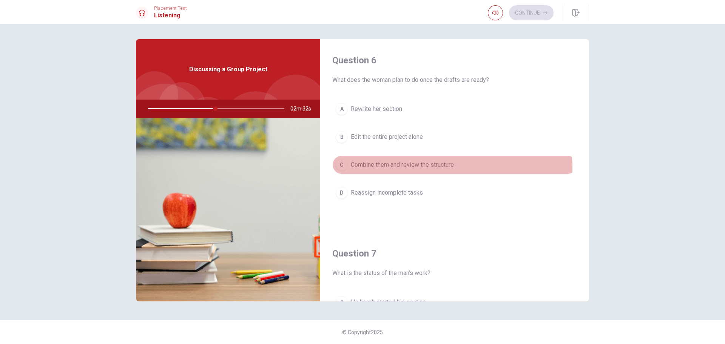
click at [289, 169] on span "Combine them and review the structure" at bounding box center [402, 165] width 103 height 9
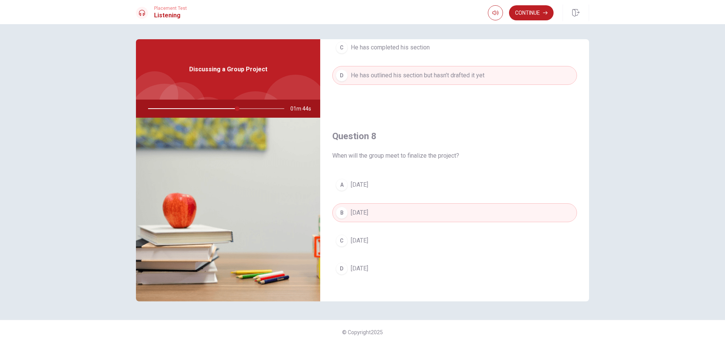
scroll to position [369, 0]
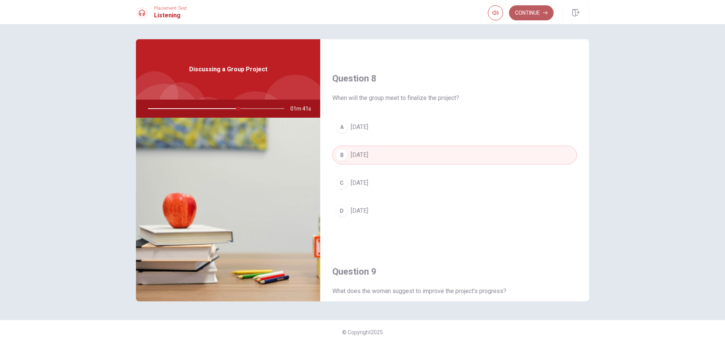
click at [289, 12] on button "Continue" at bounding box center [531, 12] width 45 height 15
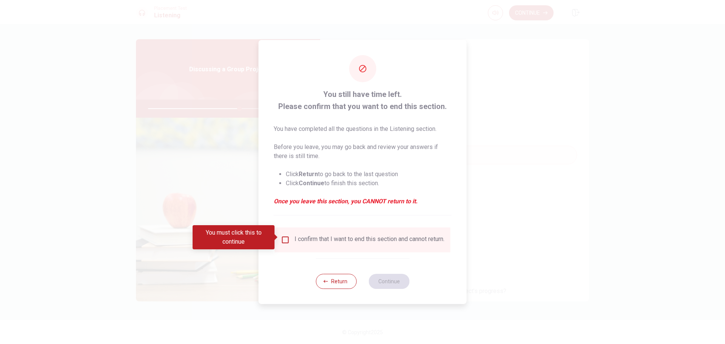
click at [289, 231] on div "I confirm that I want to end this section and cannot return." at bounding box center [363, 240] width 176 height 25
click at [285, 239] on input "You must click this to continue" at bounding box center [285, 240] width 9 height 9
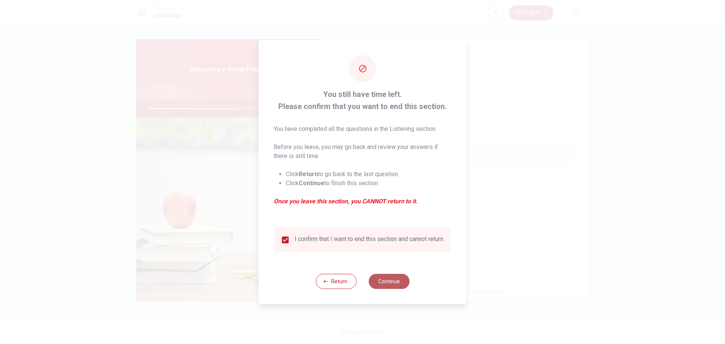
click at [289, 275] on button "Continue" at bounding box center [389, 281] width 41 height 15
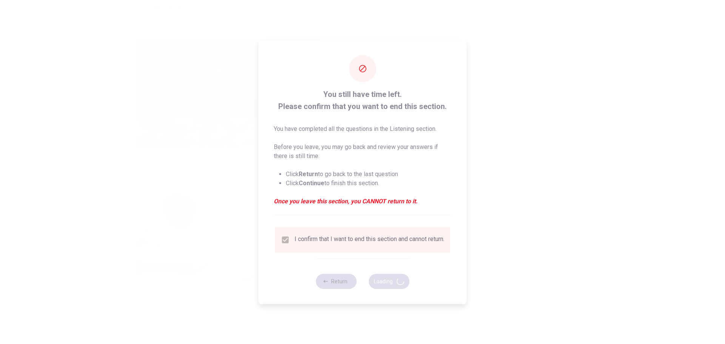
type input "69"
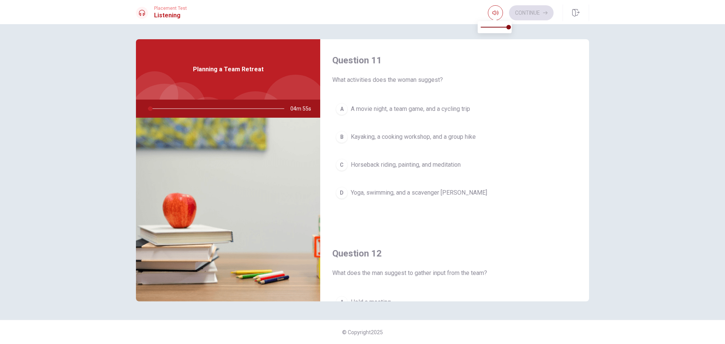
type input "2"
type input "0.6"
type input "2"
type input "0.3"
type input "2"
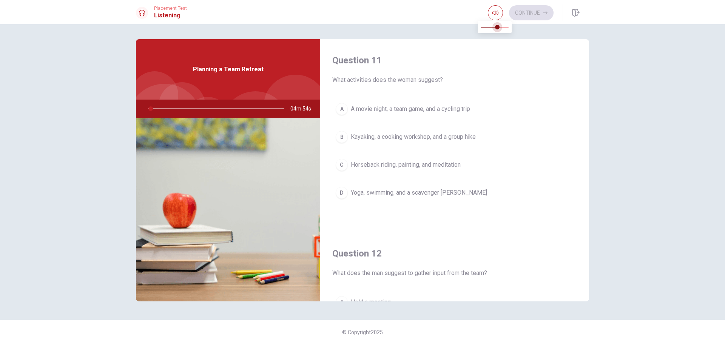
type input "0"
drag, startPoint x: 499, startPoint y: 26, endPoint x: 413, endPoint y: 29, distance: 85.4
click at [289, 29] on body "This site uses cookies, as explained in our Privacy Policy . If you agree to th…" at bounding box center [362, 172] width 725 height 344
click at [289, 120] on div "A A movie night, a team game, and a cycling trip B Kayaking, a cooking workshop…" at bounding box center [454, 159] width 245 height 118
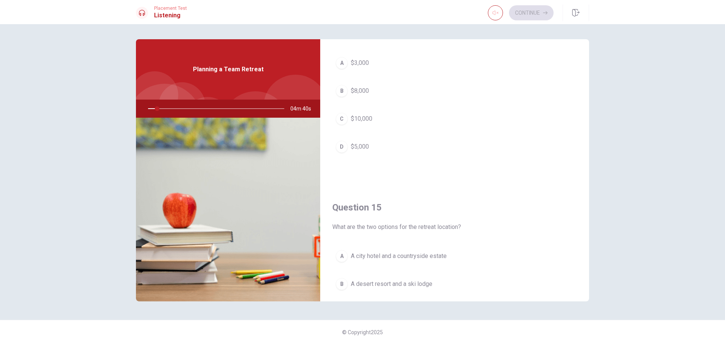
scroll to position [578, 0]
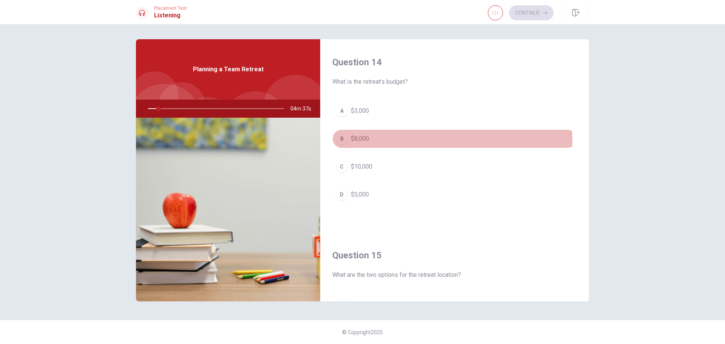
click at [289, 142] on button "B $8,000" at bounding box center [454, 139] width 245 height 19
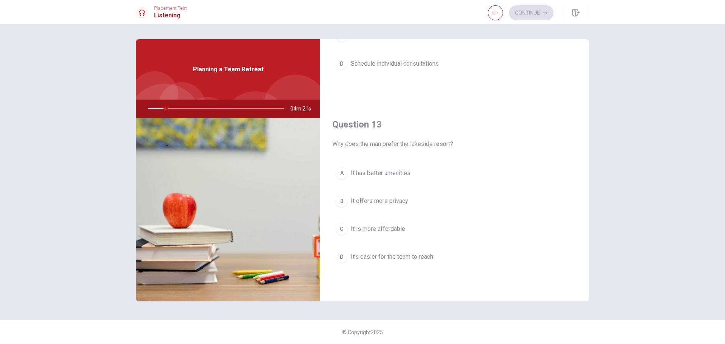
scroll to position [323, 0]
click at [289, 17] on span at bounding box center [495, 19] width 6 height 4
type input "16"
type input "0.1"
type input "16"
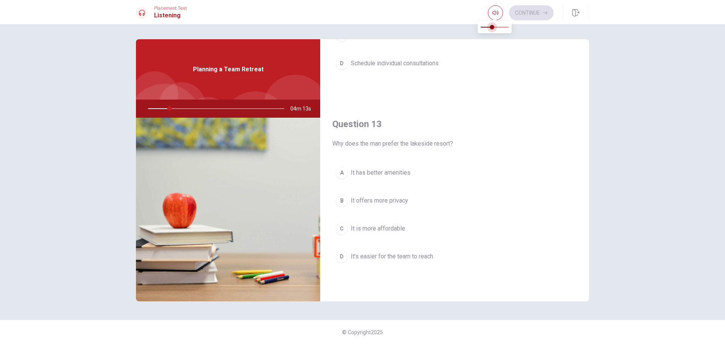
type input "0.4"
type input "16"
type input "0.6"
type input "16"
type input "0.7"
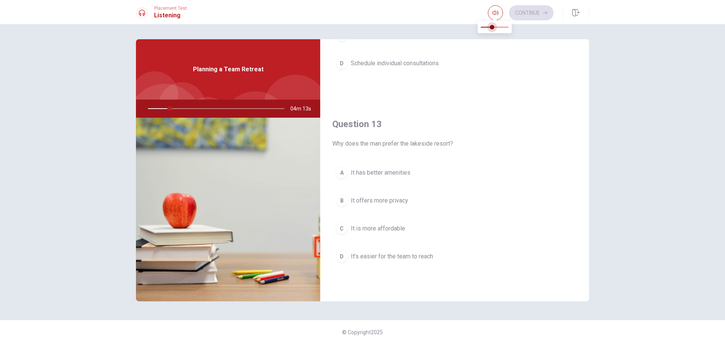
type input "16"
type input "0.8"
type input "16"
type input "0.9"
drag, startPoint x: 479, startPoint y: 29, endPoint x: 507, endPoint y: 31, distance: 28.4
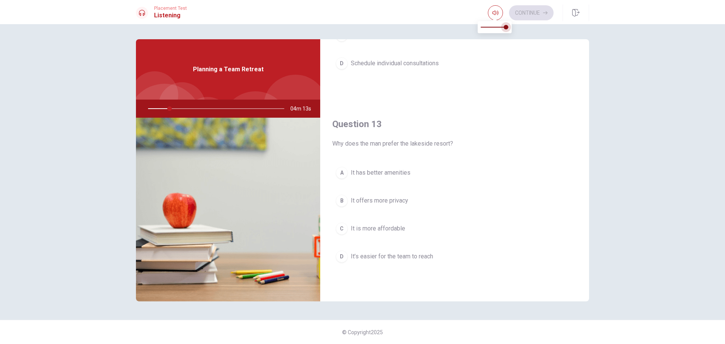
click at [289, 29] on span at bounding box center [506, 27] width 5 height 5
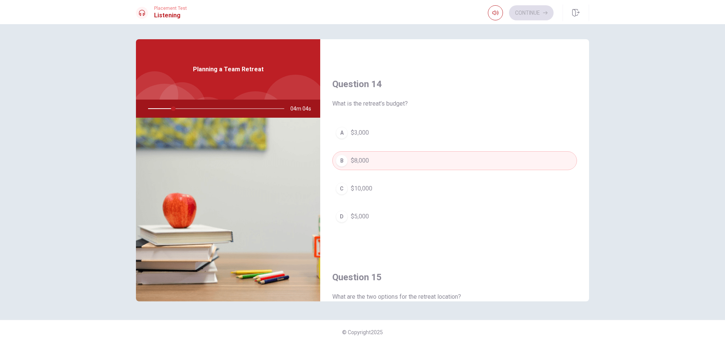
scroll to position [704, 0]
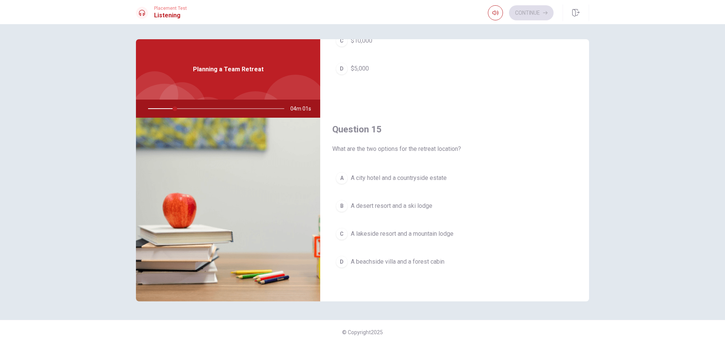
drag, startPoint x: 424, startPoint y: 146, endPoint x: 434, endPoint y: 148, distance: 10.0
click at [289, 148] on span "What are the two options for the retreat location?" at bounding box center [454, 149] width 245 height 9
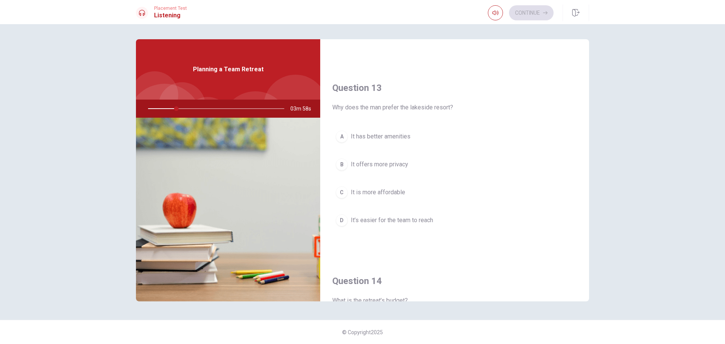
scroll to position [359, 0]
drag, startPoint x: 354, startPoint y: 107, endPoint x: 420, endPoint y: 115, distance: 66.6
click at [289, 115] on div "Question 13 Why does the man prefer the lakeside resort? A It has better amenit…" at bounding box center [454, 163] width 269 height 193
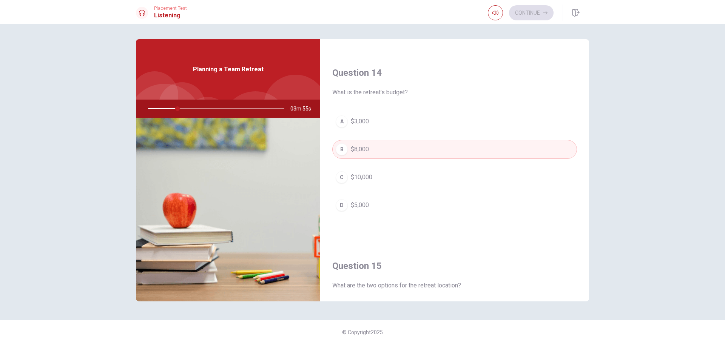
scroll to position [704, 0]
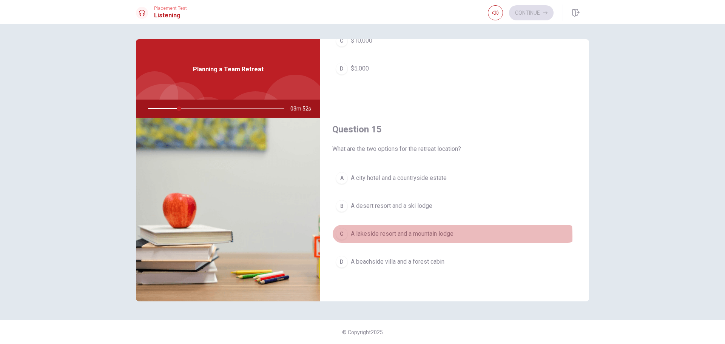
click at [289, 237] on span "A lakeside resort and a mountain lodge" at bounding box center [402, 234] width 103 height 9
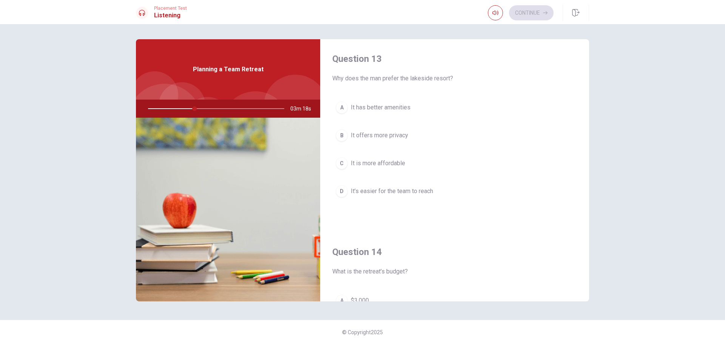
scroll to position [375, 0]
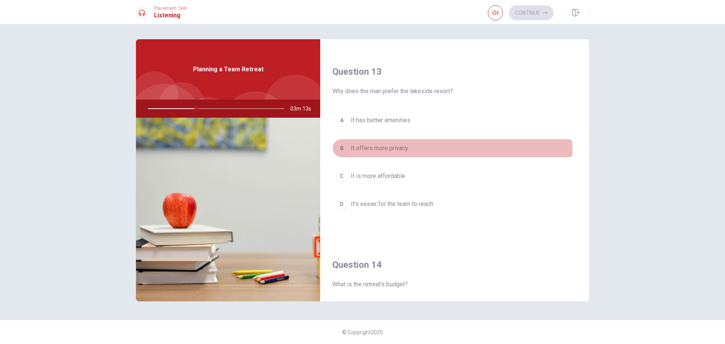
click at [289, 151] on button "B It offers more privacy" at bounding box center [454, 148] width 245 height 19
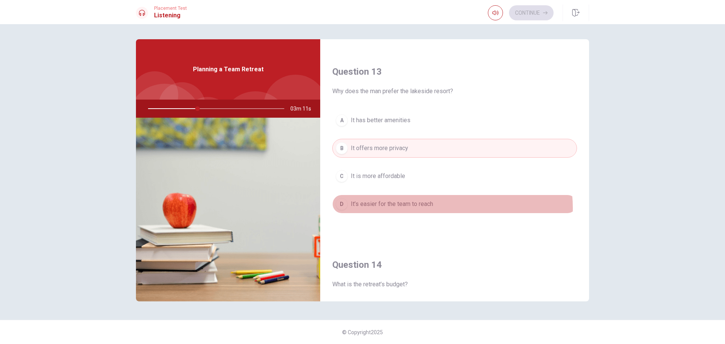
click at [289, 208] on button "D It’s easier for the team to reach" at bounding box center [454, 204] width 245 height 19
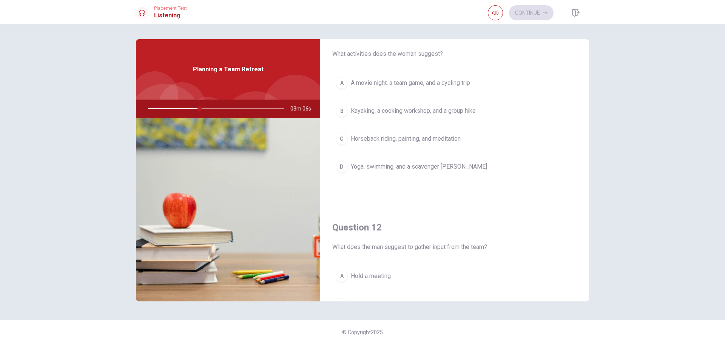
scroll to position [0, 0]
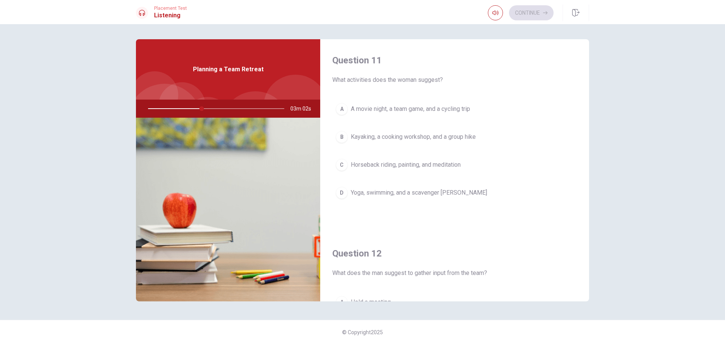
click at [289, 135] on span "Kayaking, a cooking workshop, and a group hike" at bounding box center [413, 137] width 125 height 9
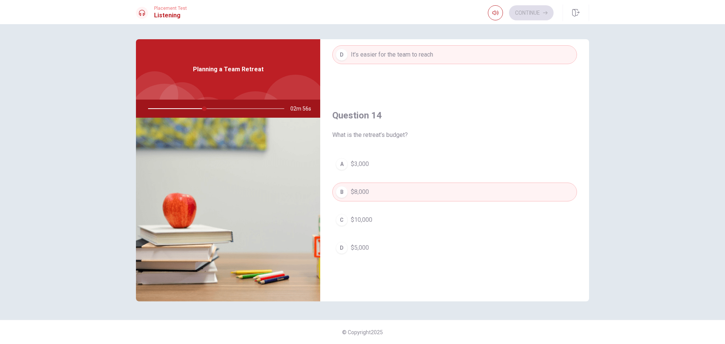
scroll to position [525, 0]
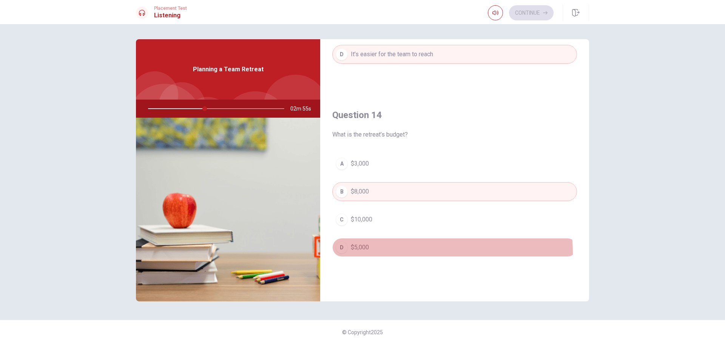
click at [289, 254] on button "D $5,000" at bounding box center [454, 247] width 245 height 19
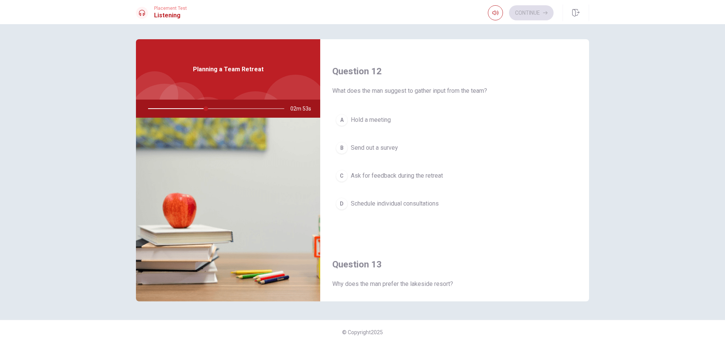
scroll to position [177, 0]
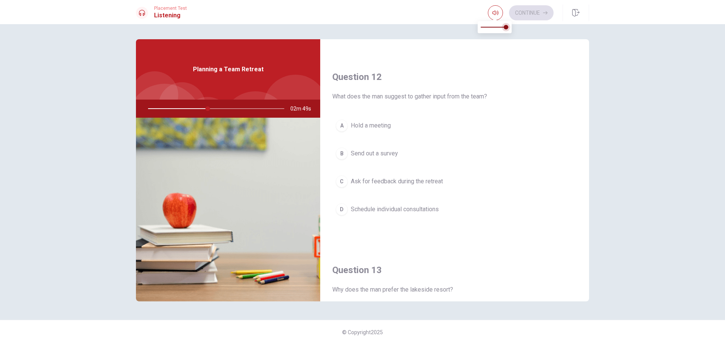
type input "44"
type input "0.8"
type input "44"
type input "0.7"
type input "44"
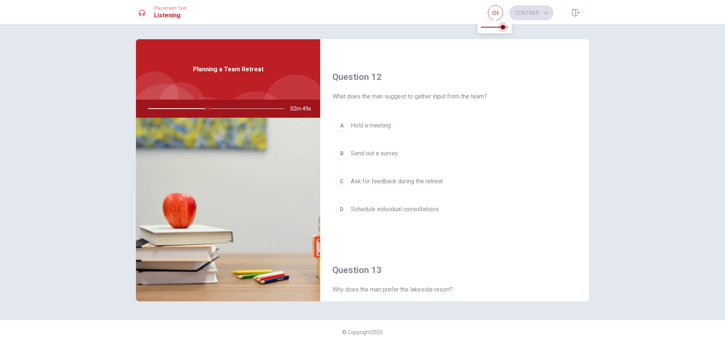
type input "0.6"
type input "44"
type input "0.5"
type input "44"
type input "0.4"
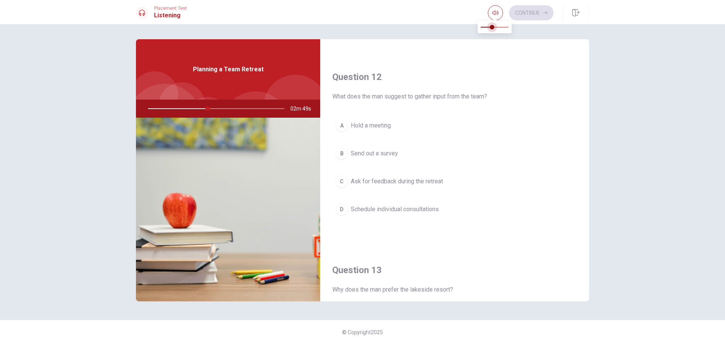
type input "44"
type input "0.5"
type input "44"
type input "0.6"
type input "44"
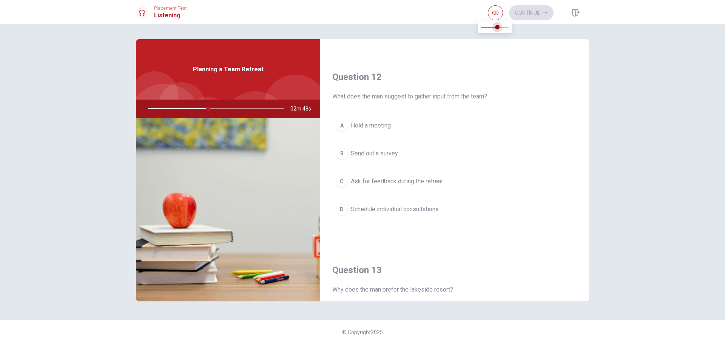
type input "0.7"
type input "44"
type input "0.8"
type input "44"
type input "0.9"
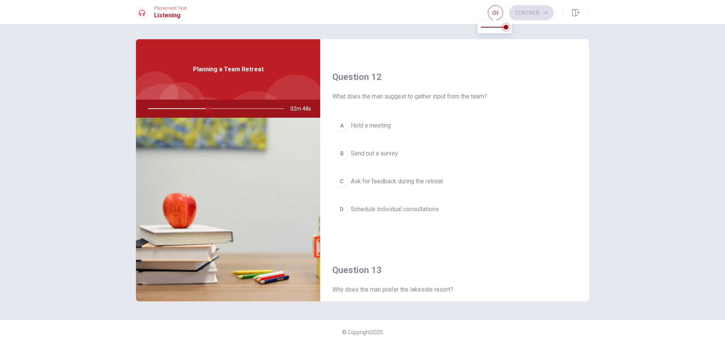
type input "44"
type input "1"
drag, startPoint x: 502, startPoint y: 27, endPoint x: 508, endPoint y: 30, distance: 6.3
click at [289, 29] on span at bounding box center [508, 27] width 5 height 5
click at [289, 144] on button "B Send out a survey" at bounding box center [454, 153] width 245 height 19
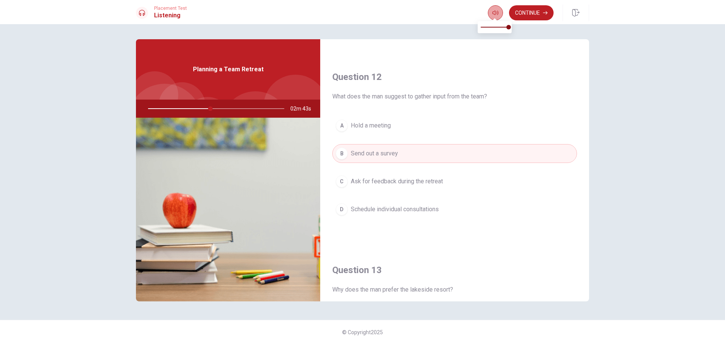
click at [289, 16] on button "button" at bounding box center [495, 12] width 15 height 15
type input "46"
type input "0.9"
type input "46"
type input "0.3"
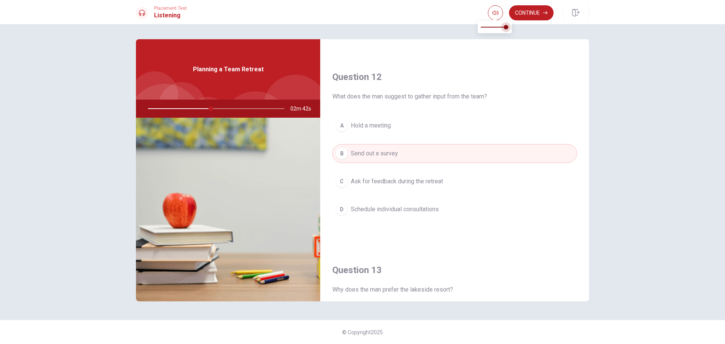
type input "46"
type input "0"
drag, startPoint x: 507, startPoint y: 28, endPoint x: 432, endPoint y: 38, distance: 75.5
click at [289, 38] on body "This site uses cookies, as explained in our Privacy Policy . If you agree to th…" at bounding box center [362, 172] width 725 height 344
click at [289, 12] on button "Continue" at bounding box center [531, 12] width 45 height 15
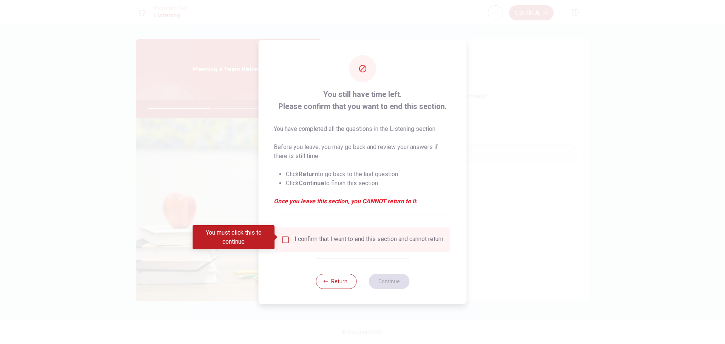
click at [281, 236] on input "You must click this to continue" at bounding box center [285, 240] width 9 height 9
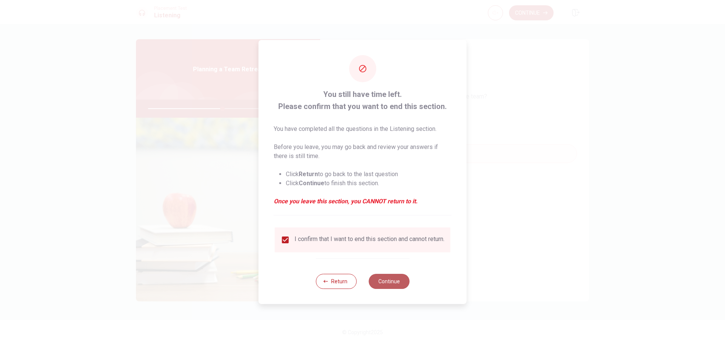
click at [289, 275] on button "Continue" at bounding box center [389, 281] width 41 height 15
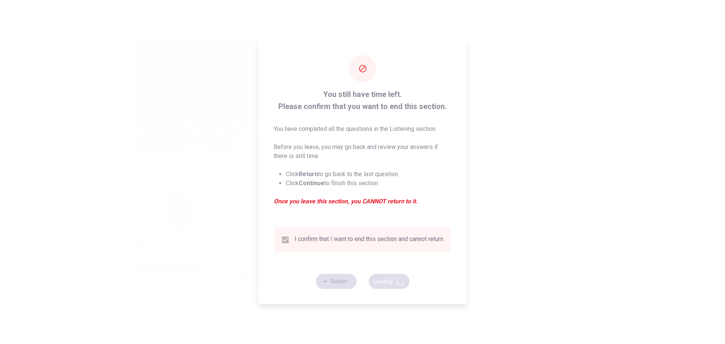
type input "55"
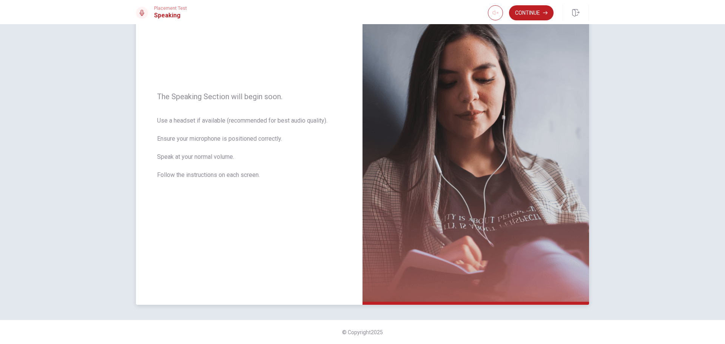
scroll to position [0, 0]
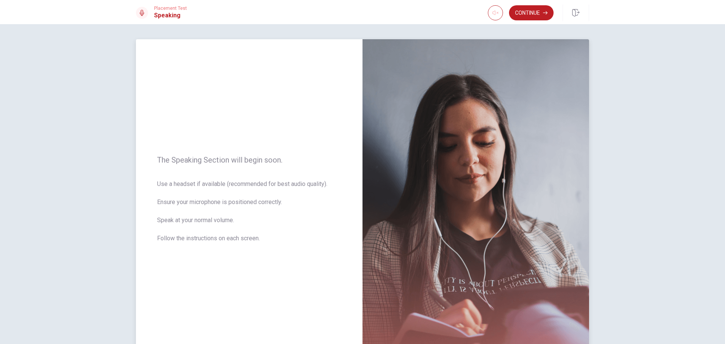
click at [289, 272] on img at bounding box center [476, 203] width 227 height 329
click at [289, 12] on button "button" at bounding box center [495, 12] width 15 height 15
type input "1"
drag, startPoint x: 488, startPoint y: 28, endPoint x: 515, endPoint y: 26, distance: 26.9
click at [289, 26] on span at bounding box center [508, 27] width 5 height 5
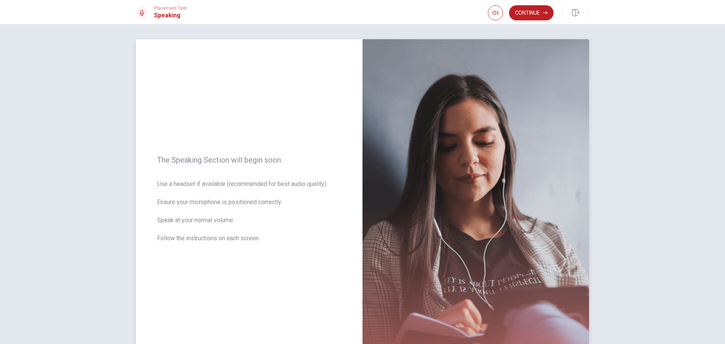
click at [289, 113] on div "The Speaking Section will begin soon. Use a headset if available (recommended f…" at bounding box center [249, 203] width 227 height 329
click at [54, 195] on div "The Speaking Section will begin soon. Use a headset if available (recommended f…" at bounding box center [362, 184] width 725 height 320
click at [92, 170] on div "The Speaking Section will begin soon. Use a headset if available (recommended f…" at bounding box center [362, 184] width 725 height 320
click at [84, 82] on div "The Speaking Section will begin soon. Use a headset if available (recommended f…" at bounding box center [362, 184] width 725 height 320
click at [289, 12] on button "Continue" at bounding box center [531, 12] width 45 height 15
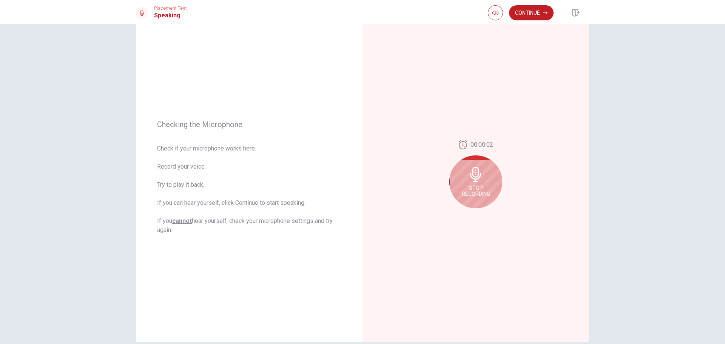
scroll to position [23, 0]
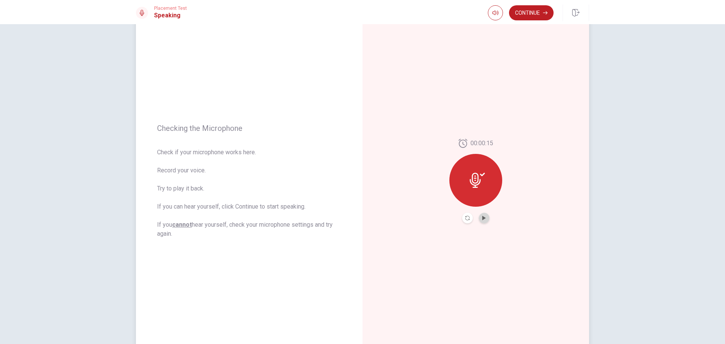
click at [289, 220] on button "Play Audio" at bounding box center [484, 218] width 11 height 11
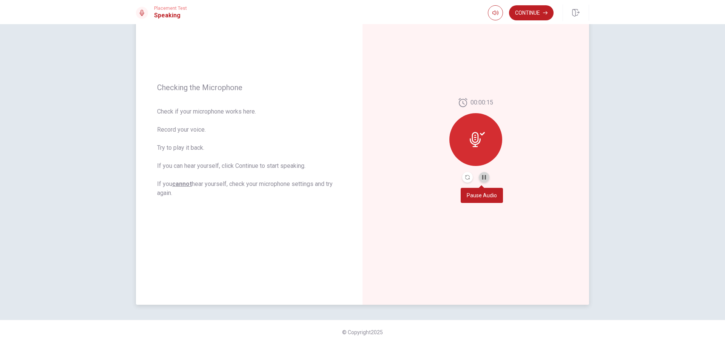
click at [289, 179] on button "Pause Audio" at bounding box center [484, 177] width 11 height 11
click at [289, 14] on button "Continue" at bounding box center [531, 12] width 45 height 15
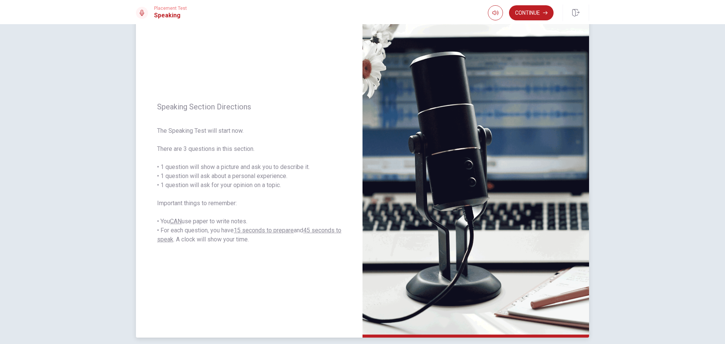
scroll to position [30, 0]
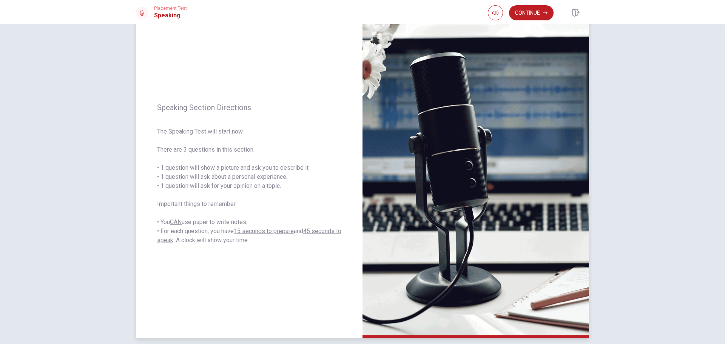
drag, startPoint x: 271, startPoint y: 170, endPoint x: 252, endPoint y: 177, distance: 20.3
click at [252, 177] on span "The Speaking Test will start now. There are 3 questions in this section. • 1 qu…" at bounding box center [249, 186] width 184 height 118
drag, startPoint x: 252, startPoint y: 177, endPoint x: 257, endPoint y: 188, distance: 13.0
click at [257, 188] on span "The Speaking Test will start now. There are 3 questions in this section. • 1 qu…" at bounding box center [249, 186] width 184 height 118
drag, startPoint x: 257, startPoint y: 188, endPoint x: 151, endPoint y: 156, distance: 110.9
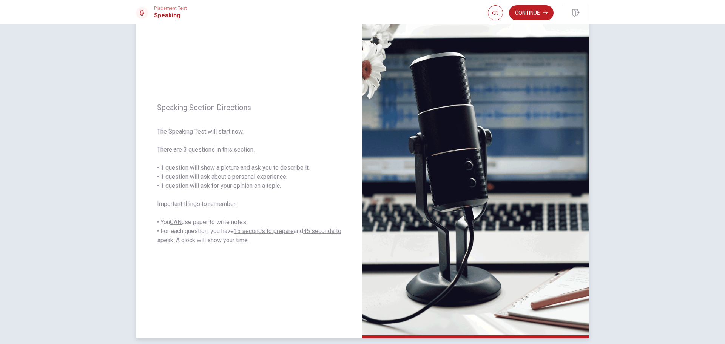
click at [151, 156] on div "Speaking Section Directions The Speaking Test will start now. There are 3 quest…" at bounding box center [249, 173] width 227 height 329
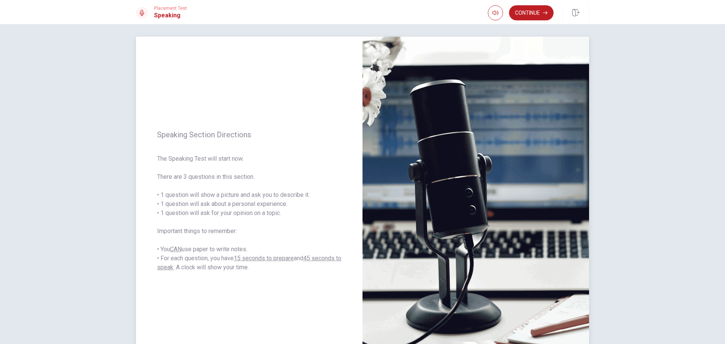
scroll to position [0, 0]
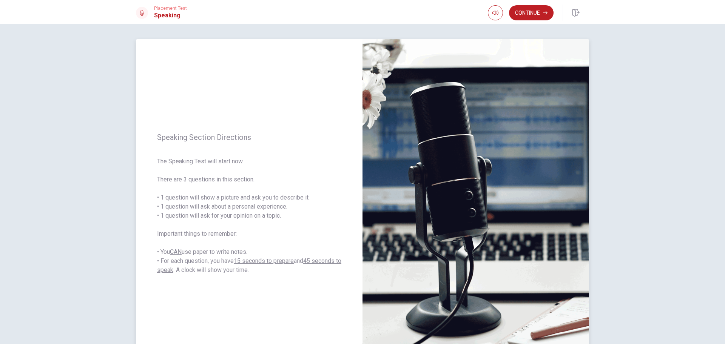
drag, startPoint x: 185, startPoint y: 267, endPoint x: 156, endPoint y: 246, distance: 35.1
click at [157, 246] on span "The Speaking Test will start now. There are 3 questions in this section. • 1 qu…" at bounding box center [249, 216] width 184 height 118
click at [289, 10] on button "Continue" at bounding box center [531, 12] width 45 height 15
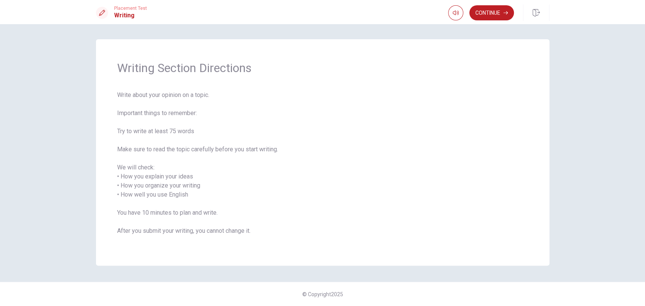
click at [212, 155] on span "Write about your opinion on a topic. Important things to remember: Try to write…" at bounding box center [322, 168] width 411 height 154
click at [232, 219] on span "Write about your opinion on a topic. Important things to remember: Try to write…" at bounding box center [322, 168] width 411 height 154
click at [289, 102] on span "Write about your opinion on a topic. Important things to remember: Try to write…" at bounding box center [322, 168] width 411 height 154
click at [289, 40] on div "Writing Section Directions Write about your opinion on a topic. Important thing…" at bounding box center [322, 152] width 453 height 227
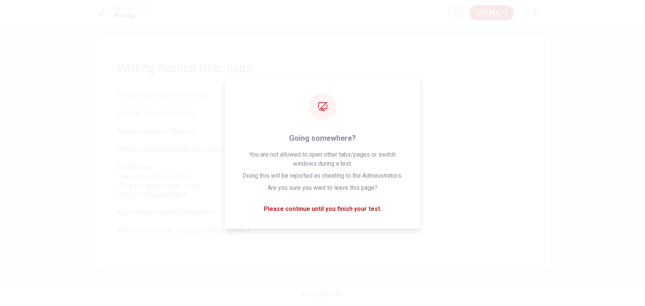
click at [289, 82] on div "Writing Section Directions Write about your opinion on a topic. Important thing…" at bounding box center [322, 152] width 453 height 227
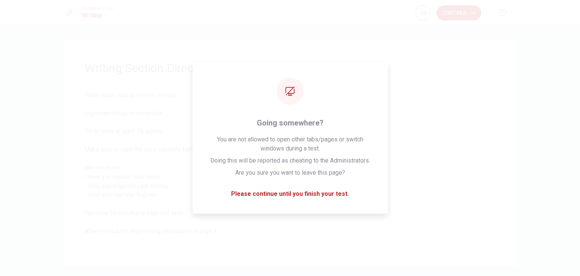
click at [289, 58] on div "Writing Section Directions Write about your opinion on a topic. Important thing…" at bounding box center [289, 152] width 453 height 227
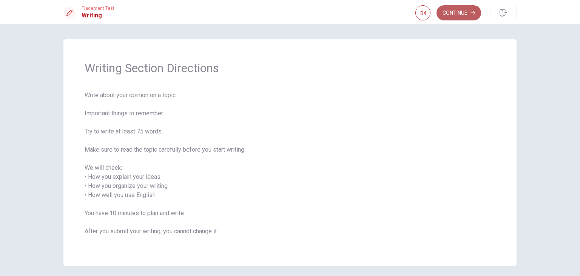
click at [289, 17] on button "Continue" at bounding box center [459, 12] width 45 height 15
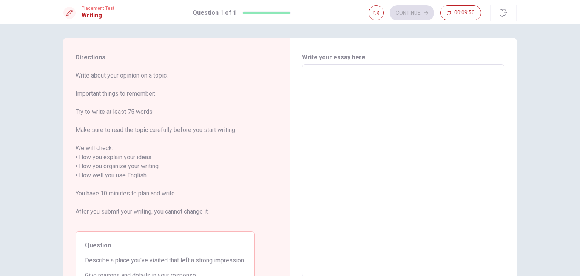
scroll to position [2, 0]
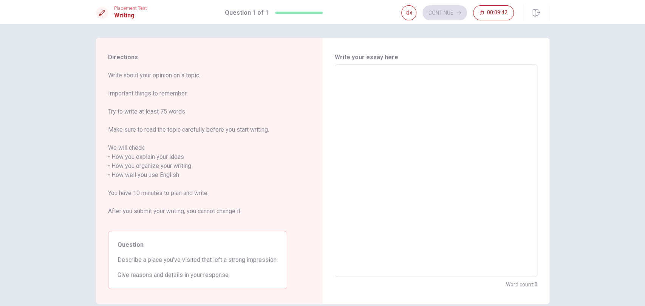
click at [289, 164] on div "Directions Write about your opinion on a topic. Important things to remember: T…" at bounding box center [322, 165] width 645 height 282
click at [289, 180] on div "Directions Write about your opinion on a topic. Important things to remember: T…" at bounding box center [322, 165] width 645 height 282
click at [289, 129] on textarea at bounding box center [436, 171] width 192 height 201
type textarea "c"
type textarea "x"
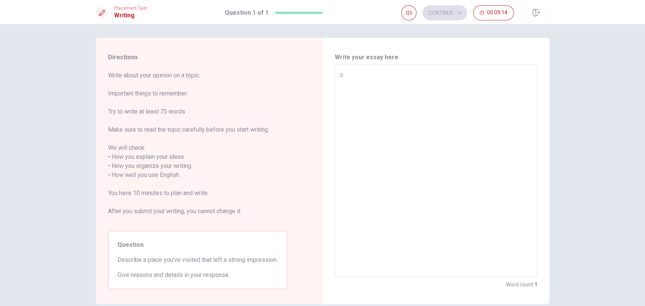
type textarea "ca"
type textarea "x"
type textarea "car"
type textarea "x"
type textarea "caro"
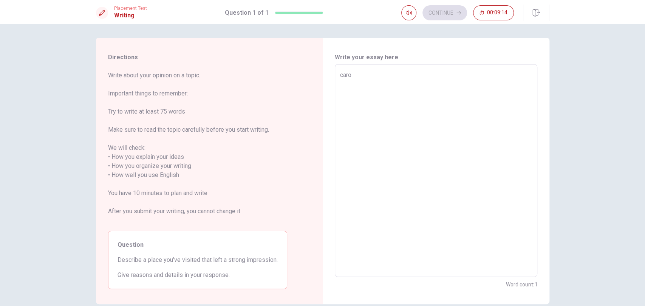
type textarea "x"
type textarea "[PERSON_NAME]"
type textarea "x"
type textarea "caroli"
type textarea "x"
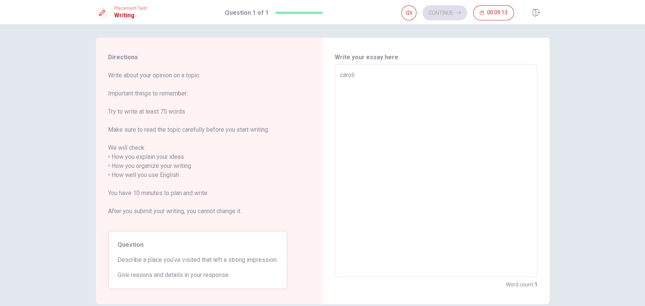
type textarea "carolin"
type textarea "x"
type textarea "carolina"
type textarea "x"
type textarea "carolina"
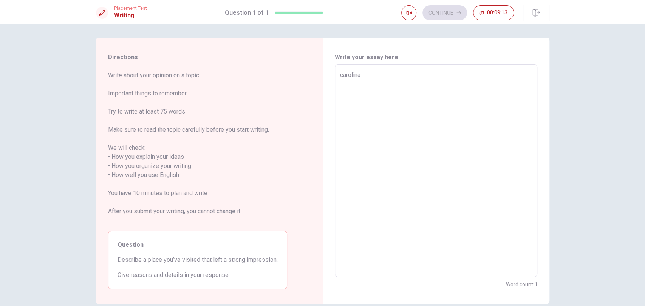
type textarea "x"
type textarea "carolina a"
type textarea "x"
type textarea "carolina a"
type textarea "x"
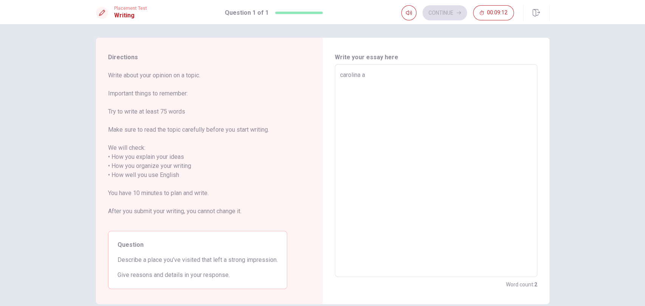
type textarea "carolina a a"
type textarea "x"
type textarea "carolina a a"
type textarea "x"
type textarea "carolina a a a"
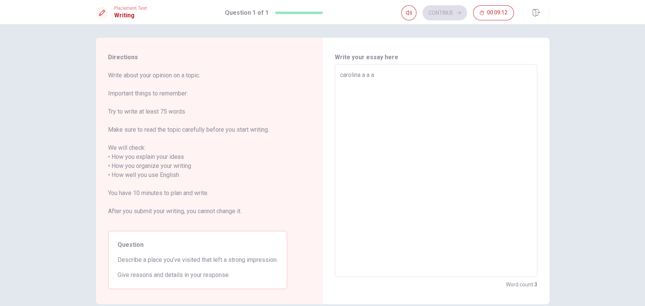
type textarea "x"
type textarea "carolina a a a"
type textarea "x"
type textarea "carolina a a a a"
type textarea "x"
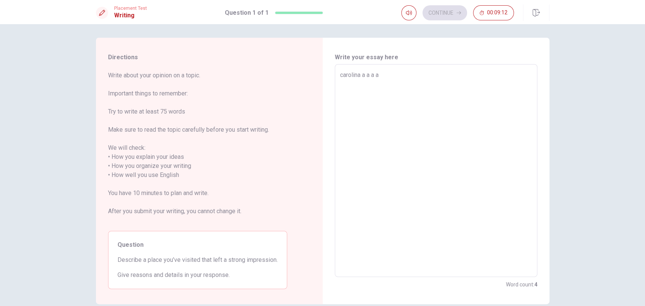
type textarea "carolina a a a a"
type textarea "x"
type textarea "carolina a a a a a"
type textarea "x"
type textarea "carolina a a a a a"
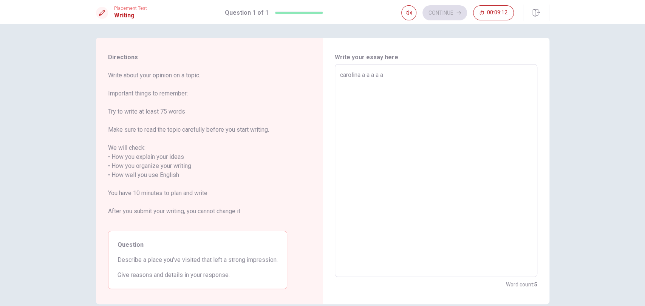
type textarea "x"
type textarea "carolina a a a a a a"
type textarea "x"
type textarea "carolina a a a a a a"
type textarea "x"
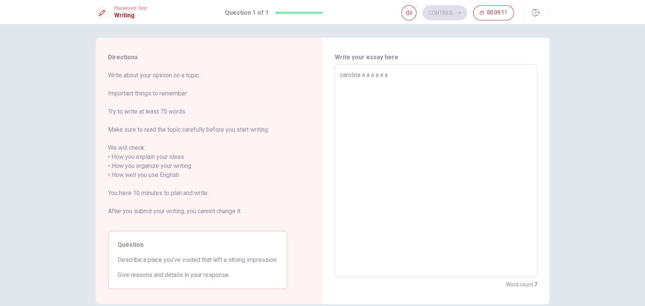
type textarea "carolina a a a a a a a"
type textarea "x"
type textarea "carolina a a a a a a a"
type textarea "x"
type textarea "carolina a a a a a a a a"
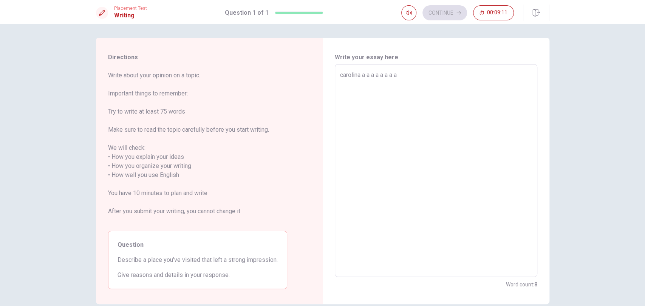
type textarea "x"
type textarea "carolina a a a a a a a a"
type textarea "x"
type textarea "carolina a a a a a a a a a"
type textarea "x"
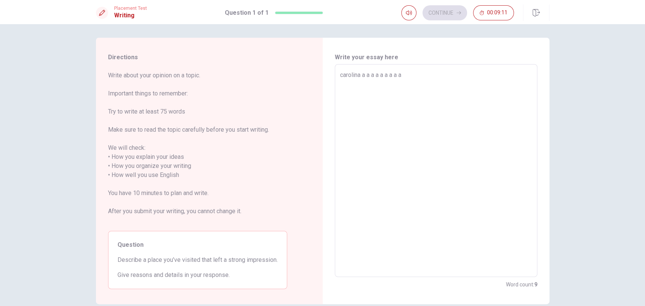
type textarea "carolina a a a a a a a a a"
type textarea "x"
type textarea "carolina a a a a a a a a a a"
type textarea "x"
type textarea "carolina a a a a a a a a a aa"
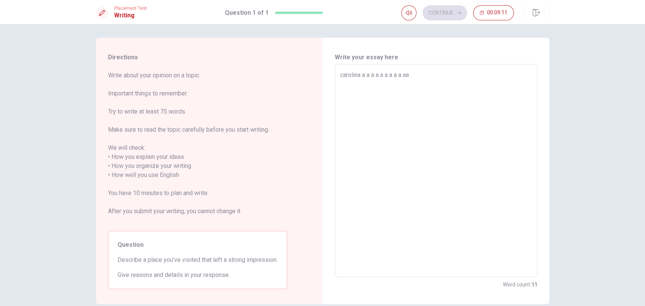
type textarea "x"
type textarea "carolina a a a a a a a a a aa"
type textarea "x"
type textarea "carolina a a a a a a a a a aa a"
type textarea "x"
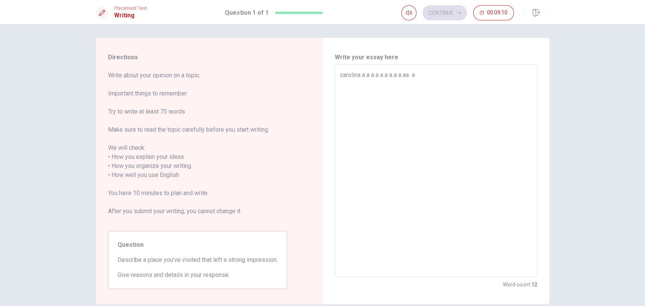
type textarea "carolina a a a a a a a a a aa a"
type textarea "x"
type textarea "carolina a a a a a a a a a aa a a"
type textarea "x"
type textarea "carolina a a a a a a a a a aa a a"
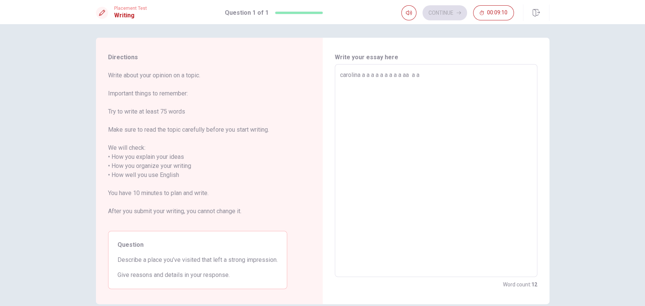
type textarea "x"
type textarea "carolina a a a a a a a a a aa a a a"
type textarea "x"
type textarea "carolina a a a a a a a a a aa a a a"
type textarea "x"
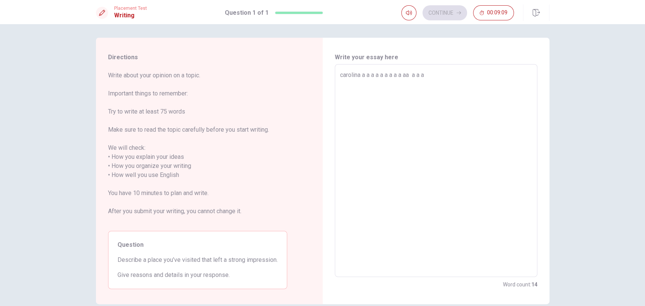
type textarea "carolina a a a a a a a a a aa a a"
type textarea "x"
type textarea "carolina a a a a a a a a a aa a"
type textarea "x"
type textarea "carolina a a a a a a a a a aa"
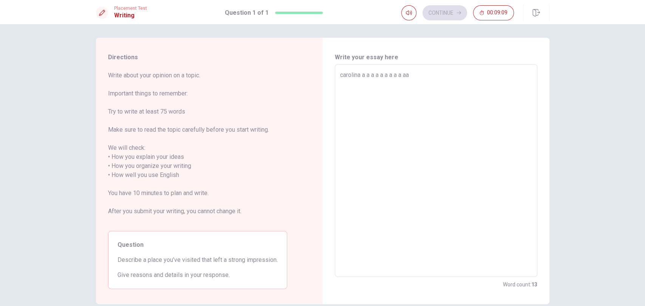
type textarea "x"
type textarea "carolina a a a a a a a a a"
type textarea "x"
type textarea "carolina a a a a a a a a"
type textarea "x"
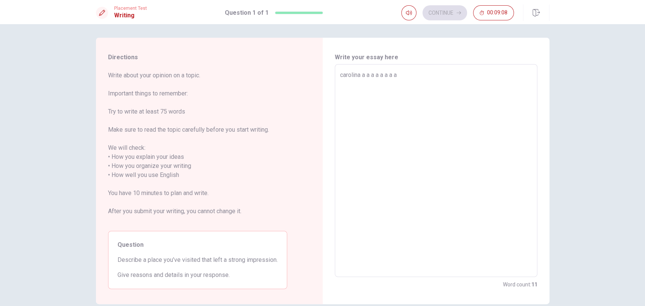
type textarea "carolina a a a a a a a"
type textarea "x"
type textarea "carolina a a a a a a"
type textarea "x"
type textarea "carolina a a a a a"
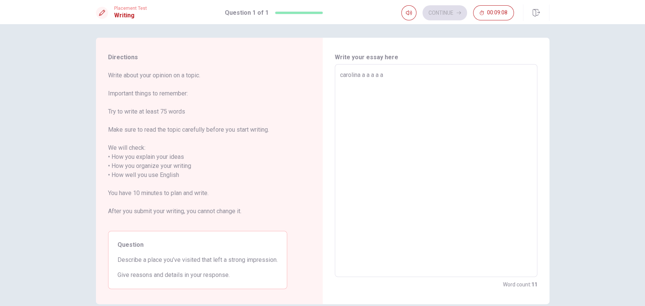
type textarea "x"
type textarea "carolina a a a a"
type textarea "x"
type textarea "carolina a a a"
type textarea "x"
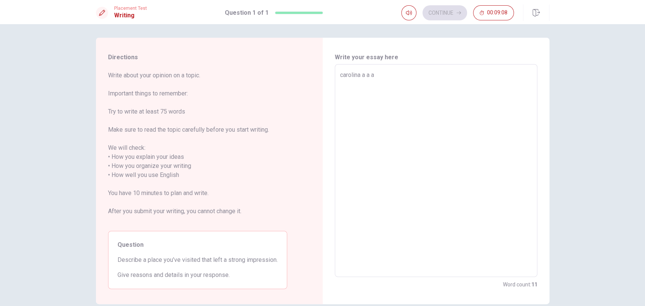
type textarea "carolina a a"
type textarea "x"
type textarea "carolina a"
type textarea "x"
type textarea "carolina"
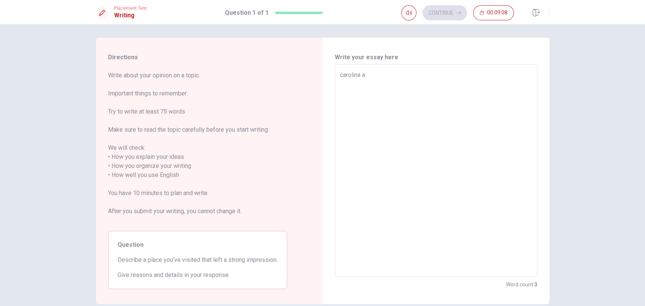
type textarea "x"
type textarea "g"
type textarea "x"
type textarea "grg"
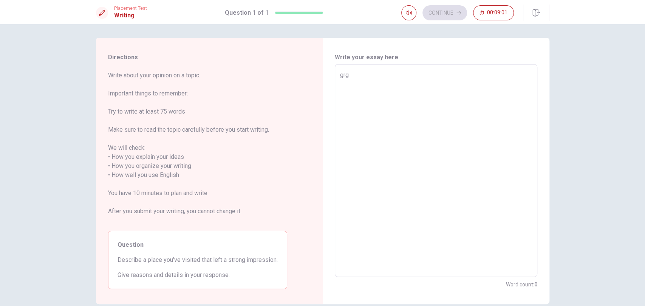
type textarea "x"
type textarea "grggr"
type textarea "x"
type textarea "grggrgr"
type textarea "x"
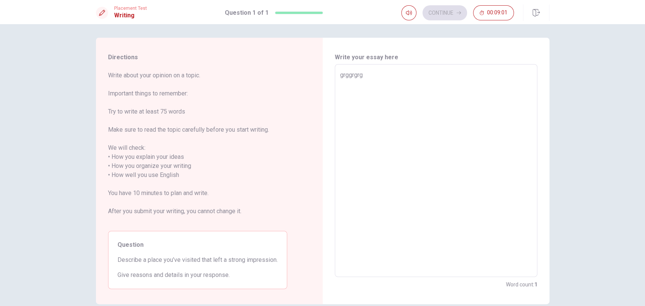
type textarea "grggrgrgr"
type textarea "x"
type textarea "grggrgrgrrg"
type textarea "x"
type textarea "grggrgrgrrggr"
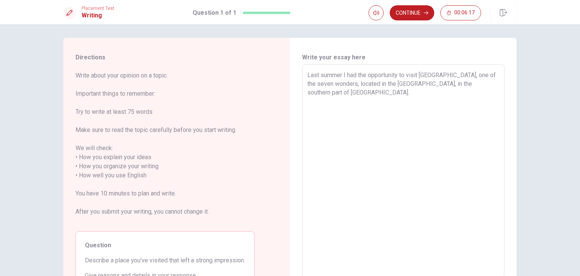
click at [289, 72] on div "Write your essay here Last summer I had the opportunity to visit [GEOGRAPHIC_DA…" at bounding box center [403, 171] width 227 height 267
click at [289, 110] on textarea "Last summer I had the opportunity to visit [GEOGRAPHIC_DATA], one of the seven …" at bounding box center [403, 171] width 192 height 201
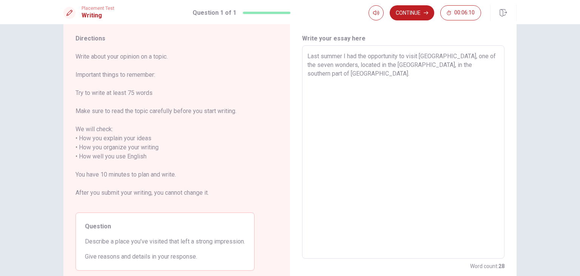
scroll to position [0, 0]
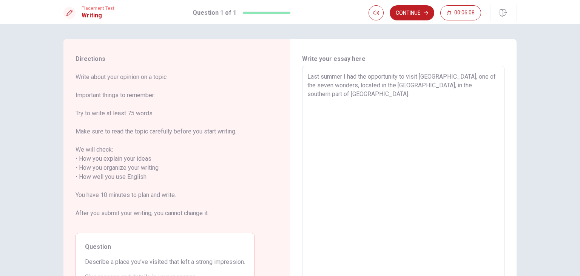
click at [289, 93] on textarea "Last summer I had the opportunity to visit [GEOGRAPHIC_DATA], one of the seven …" at bounding box center [403, 172] width 192 height 201
click at [289, 95] on textarea "Last summer I had the opportunity to visit [GEOGRAPHIC_DATA], one of the seven …" at bounding box center [403, 172] width 192 height 201
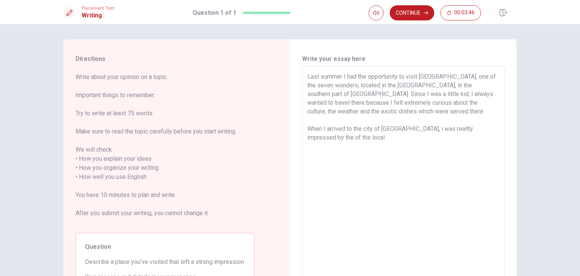
click at [289, 126] on textarea "Last summer I had the opportunity to visit [GEOGRAPHIC_DATA], one of the seven …" at bounding box center [403, 172] width 192 height 201
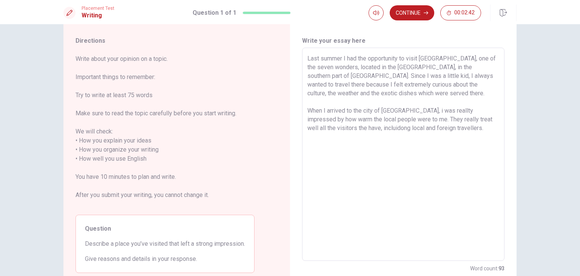
scroll to position [19, 0]
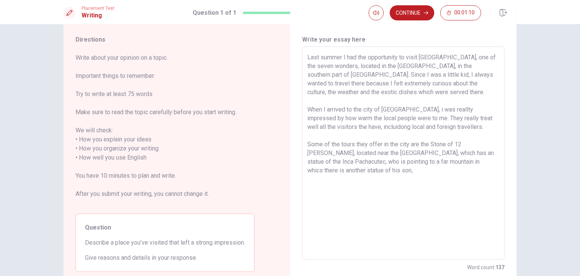
click at [289, 170] on textarea "Last summer I had the opportunity to visit [GEOGRAPHIC_DATA], one of the seven …" at bounding box center [403, 153] width 192 height 201
click at [289, 161] on textarea "Last summer I had the opportunity to visit [GEOGRAPHIC_DATA], one of the seven …" at bounding box center [403, 153] width 192 height 201
click at [289, 174] on textarea "Last summer I had the opportunity to visit [GEOGRAPHIC_DATA], one of the seven …" at bounding box center [403, 153] width 192 height 201
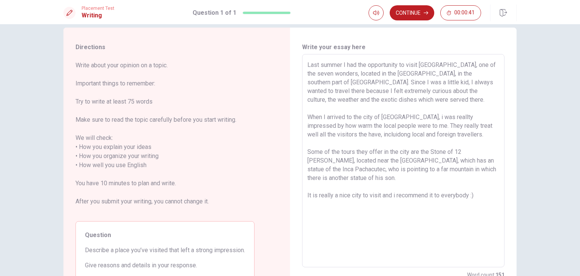
scroll to position [0, 0]
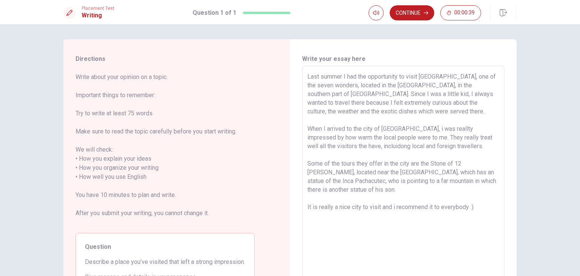
click at [289, 127] on textarea "Last summer I had the opportunity to visit [GEOGRAPHIC_DATA], one of the seven …" at bounding box center [403, 172] width 192 height 201
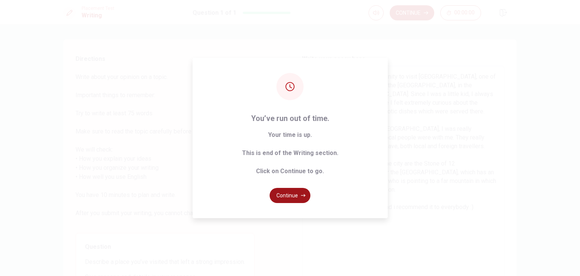
click at [289, 196] on button "Continue" at bounding box center [290, 195] width 41 height 15
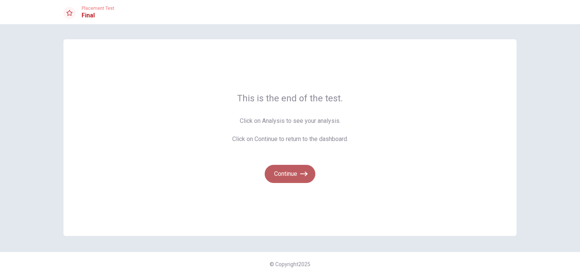
click at [289, 173] on button "Continue" at bounding box center [290, 174] width 51 height 18
